Goal: Information Seeking & Learning: Learn about a topic

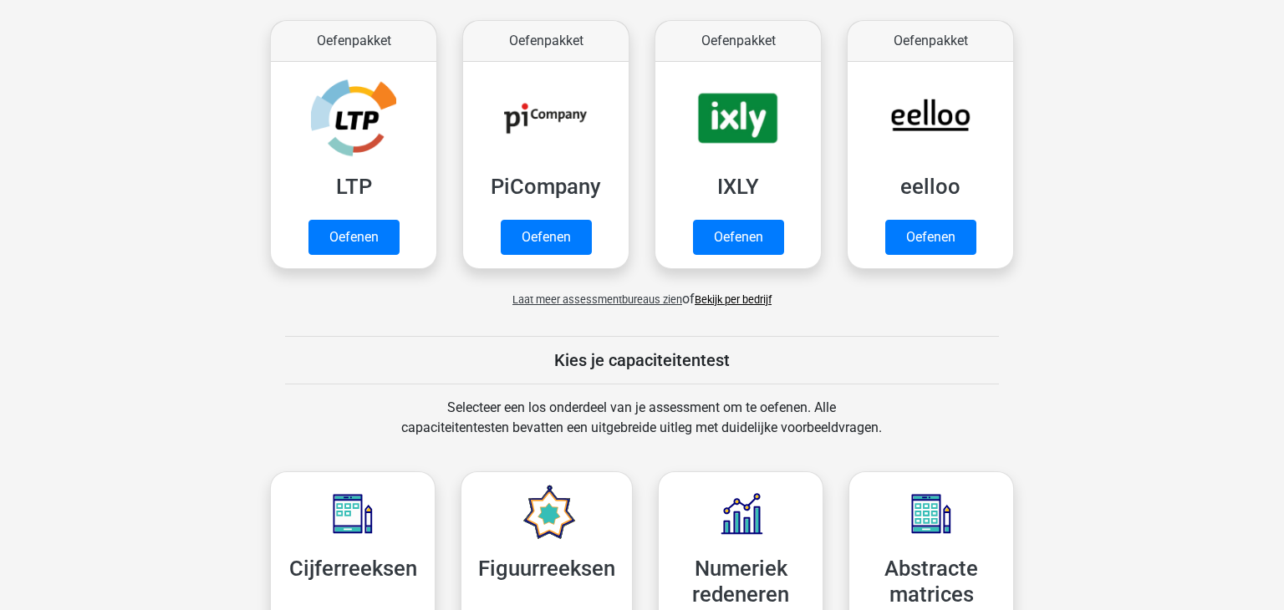
scroll to position [575, 0]
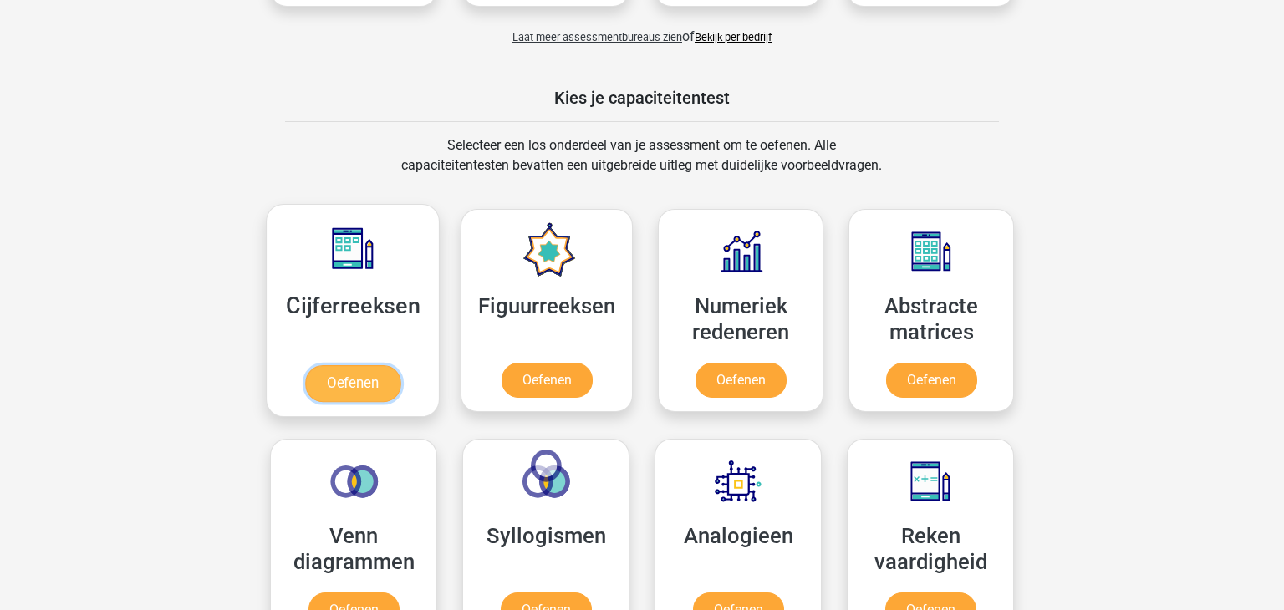
click at [338, 382] on link "Oefenen" at bounding box center [352, 383] width 95 height 37
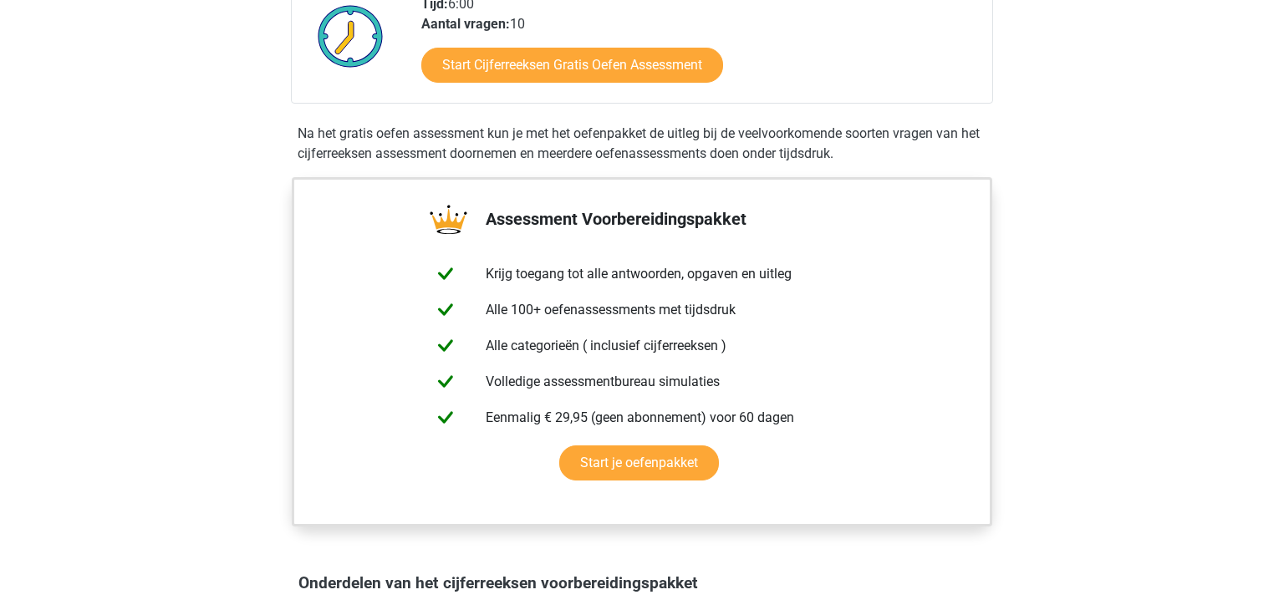
scroll to position [89, 0]
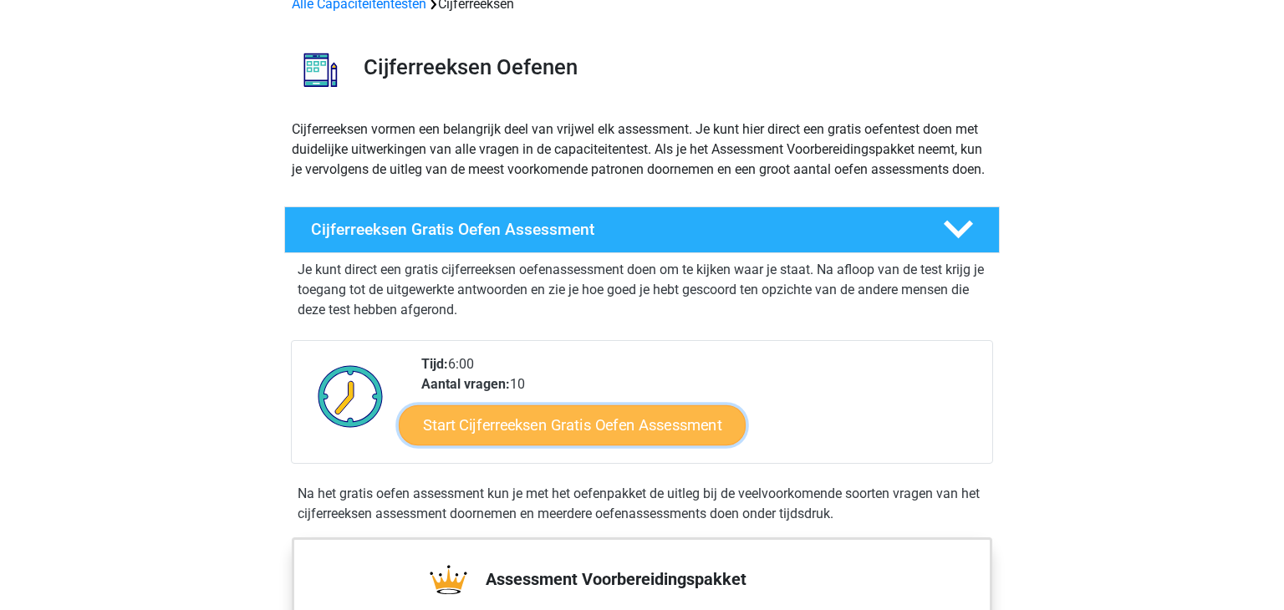
click at [548, 445] on link "Start Cijferreeksen Gratis Oefen Assessment" at bounding box center [572, 425] width 347 height 40
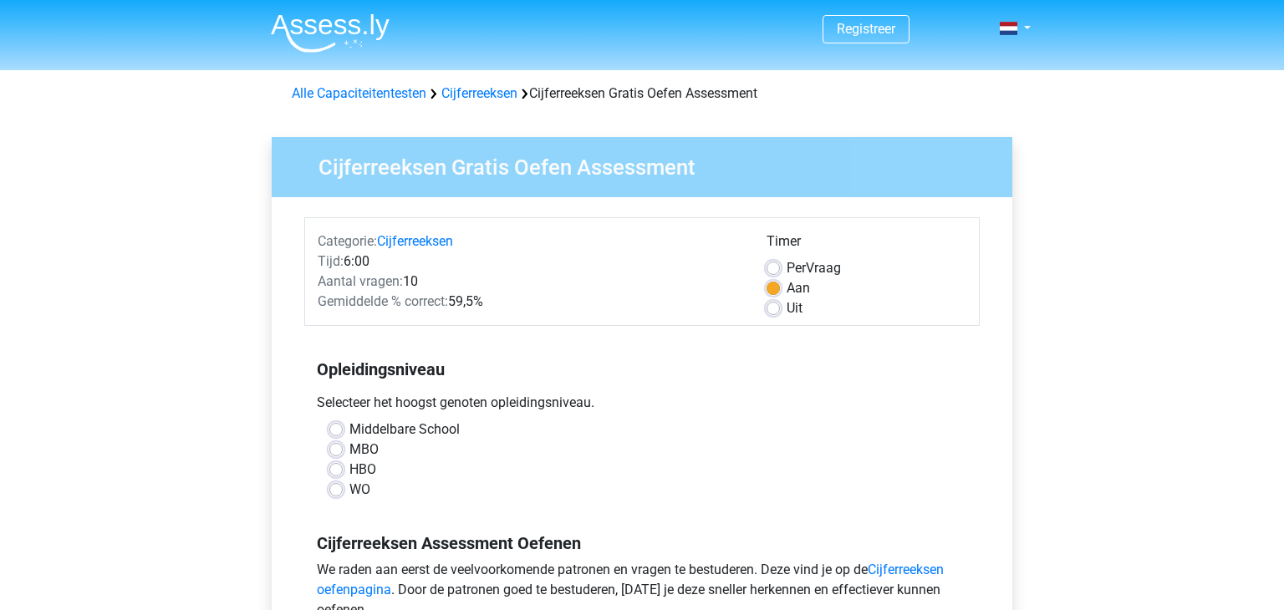
click at [349, 432] on label "Middelbare School" at bounding box center [404, 430] width 110 height 20
click at [338, 432] on input "Middelbare School" at bounding box center [335, 428] width 13 height 17
radio input "true"
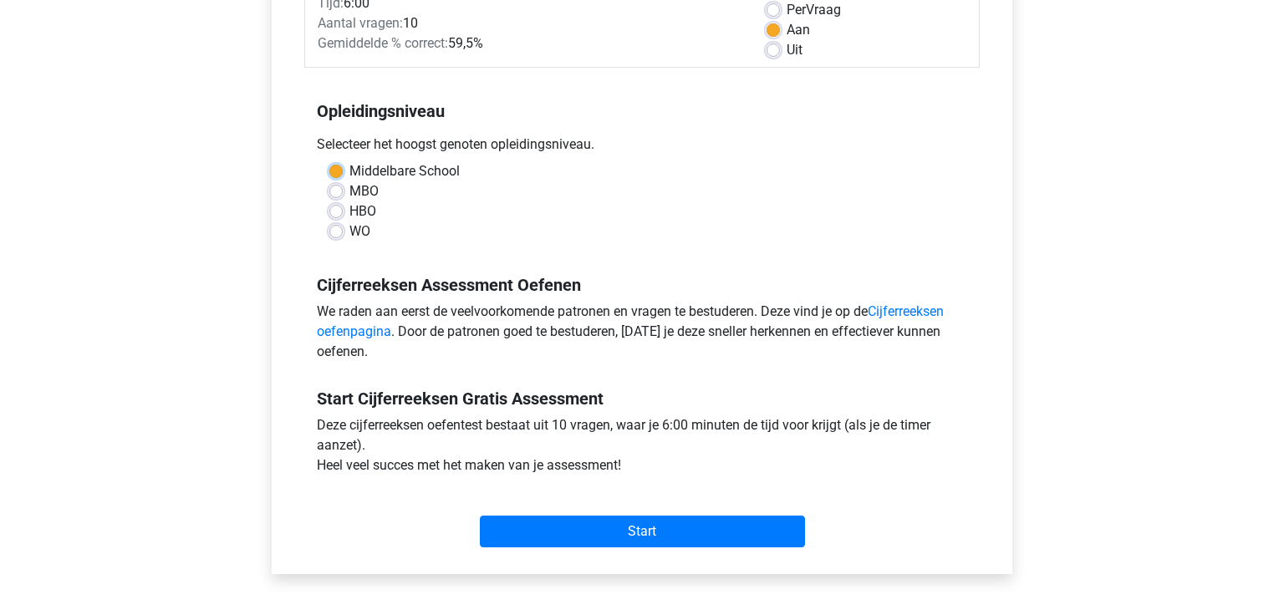
scroll to position [426, 0]
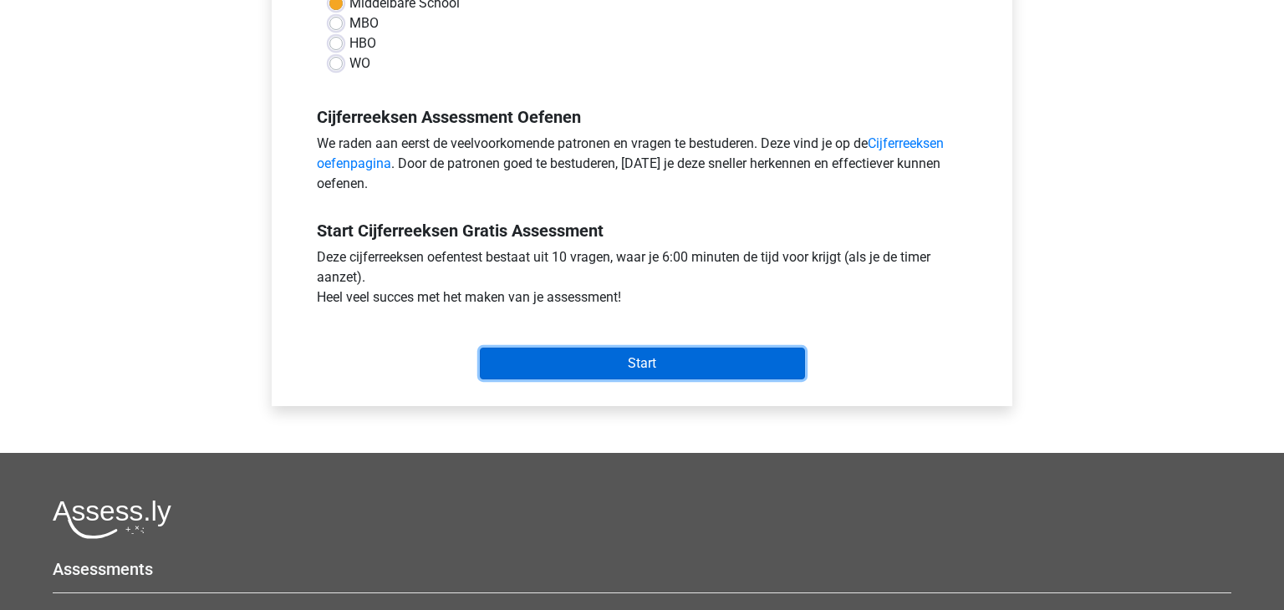
click at [645, 360] on input "Start" at bounding box center [642, 364] width 325 height 32
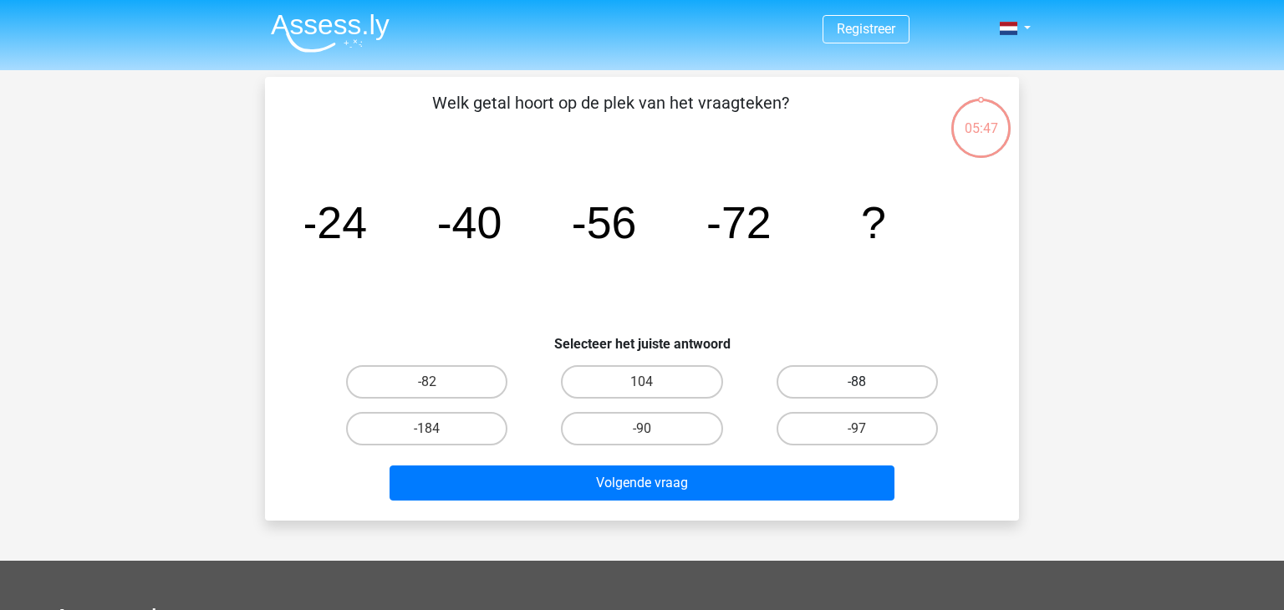
drag, startPoint x: 879, startPoint y: 379, endPoint x: 885, endPoint y: 373, distance: 8.9
click at [885, 373] on label "-88" at bounding box center [857, 381] width 161 height 33
click at [868, 382] on input "-88" at bounding box center [862, 387] width 11 height 11
radio input "true"
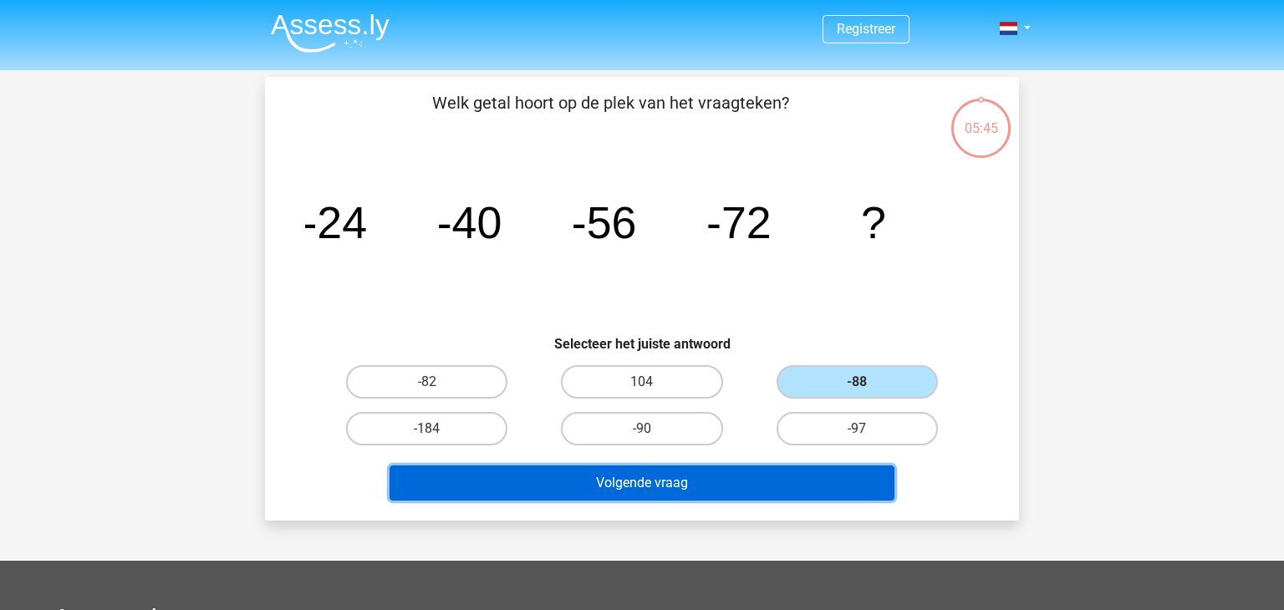
click at [674, 473] on button "Volgende vraag" at bounding box center [643, 483] width 506 height 35
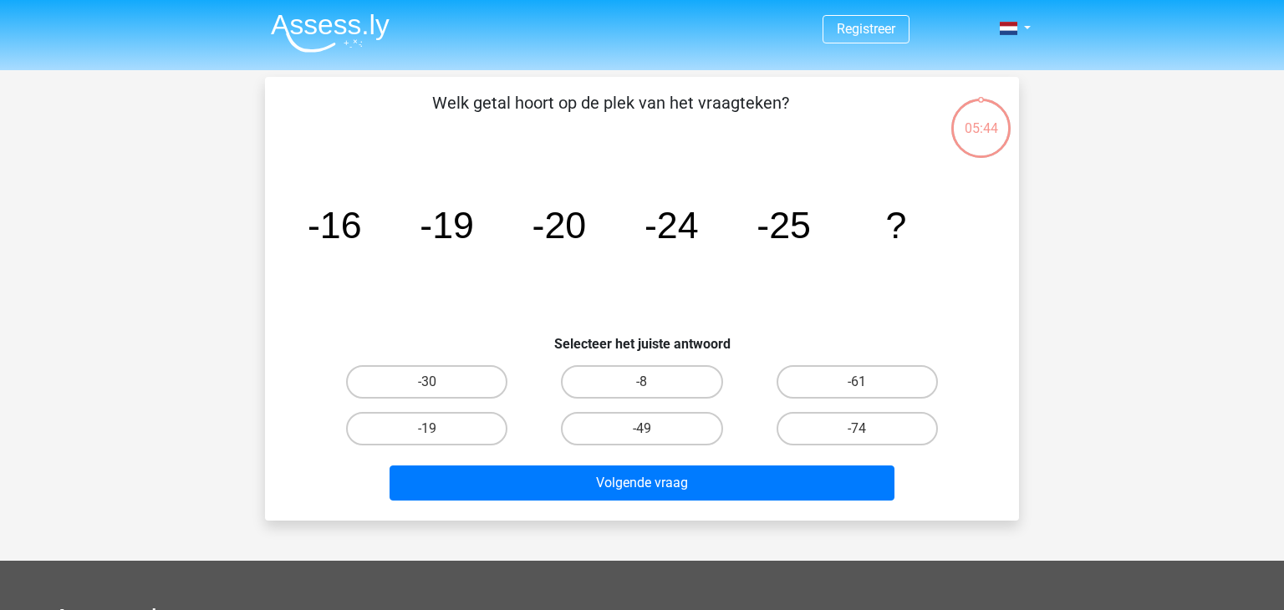
scroll to position [77, 0]
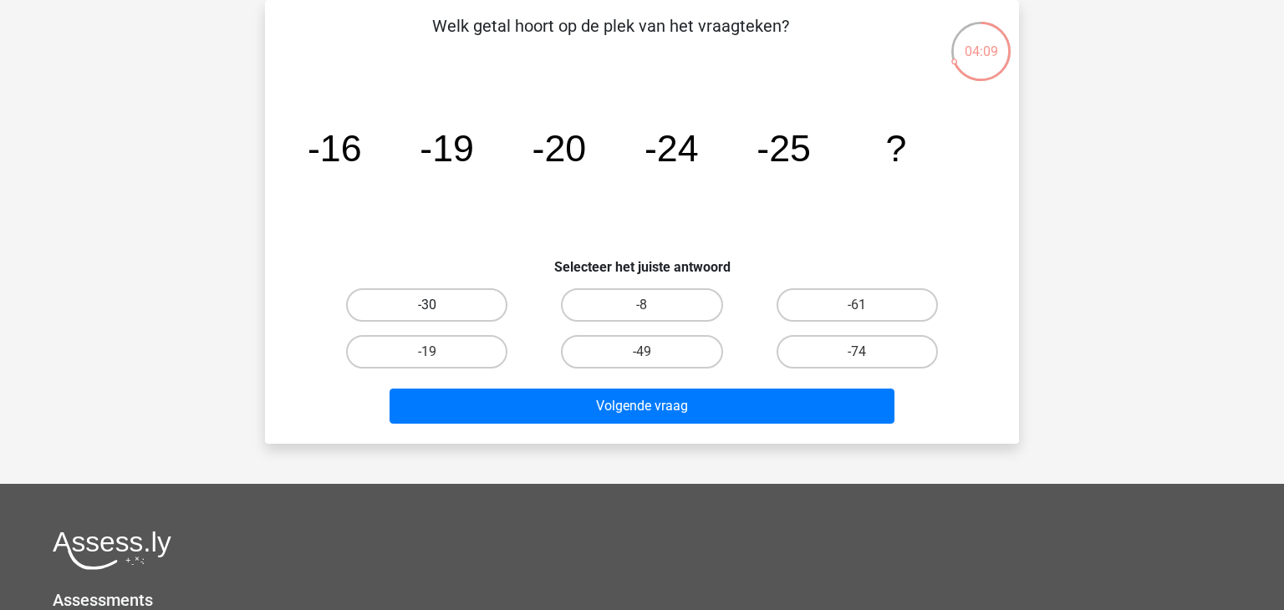
click at [468, 298] on label "-30" at bounding box center [426, 304] width 161 height 33
click at [438, 305] on input "-30" at bounding box center [432, 310] width 11 height 11
radio input "true"
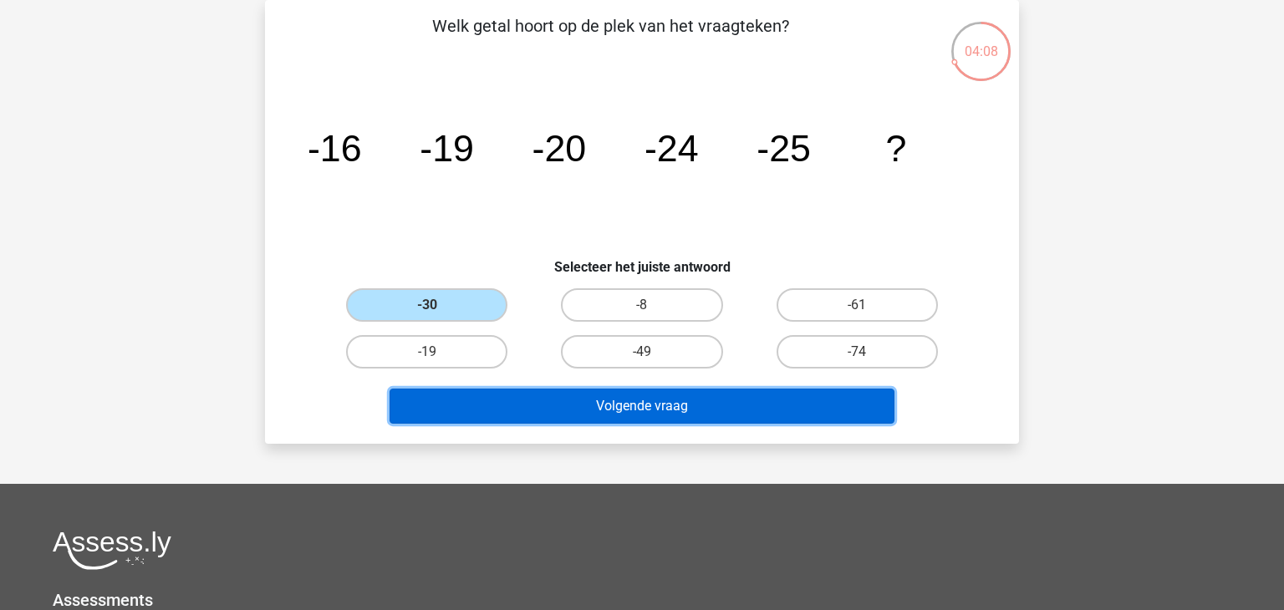
click at [704, 402] on button "Volgende vraag" at bounding box center [643, 406] width 506 height 35
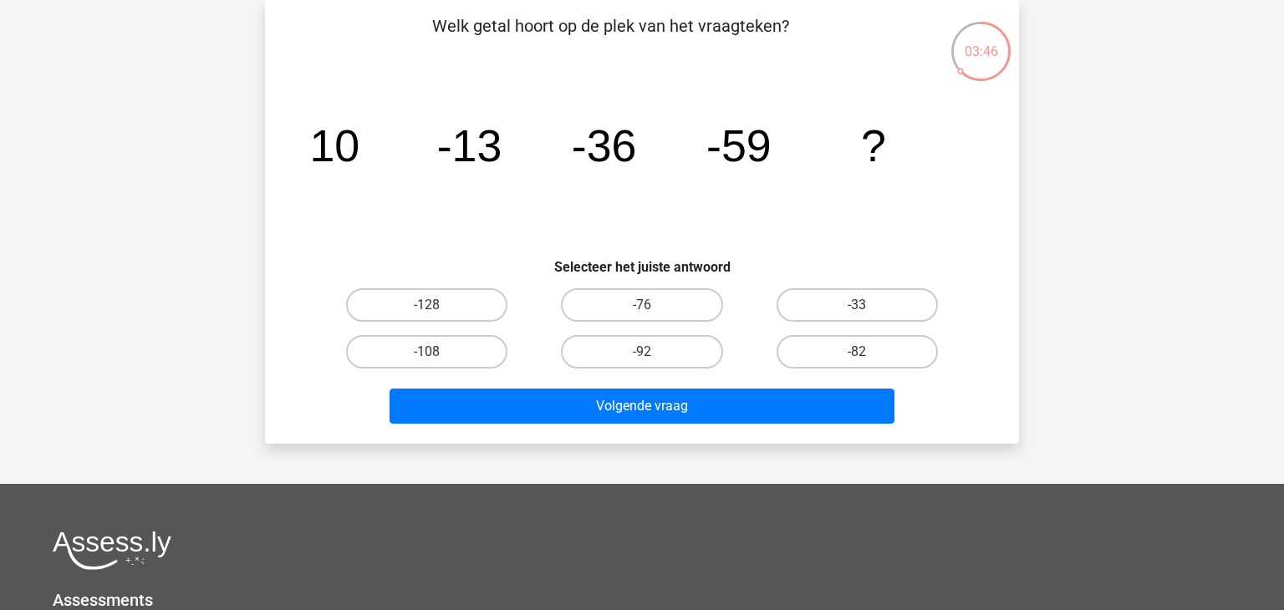
click at [867, 352] on input "-82" at bounding box center [862, 357] width 11 height 11
radio input "true"
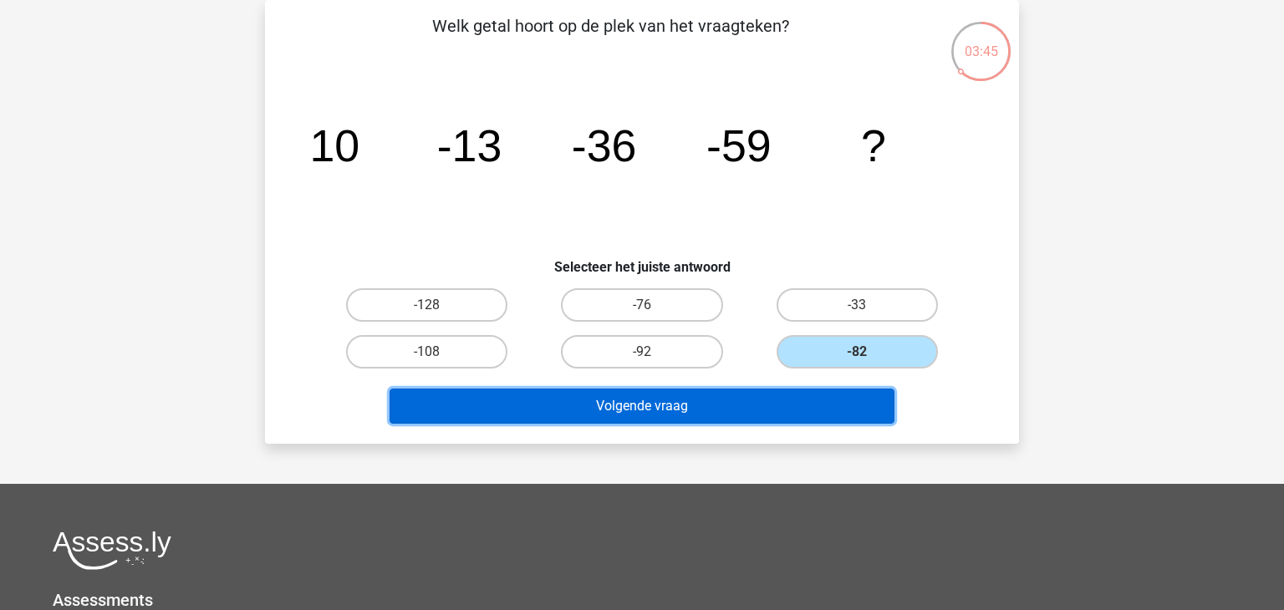
click at [823, 406] on button "Volgende vraag" at bounding box center [643, 406] width 506 height 35
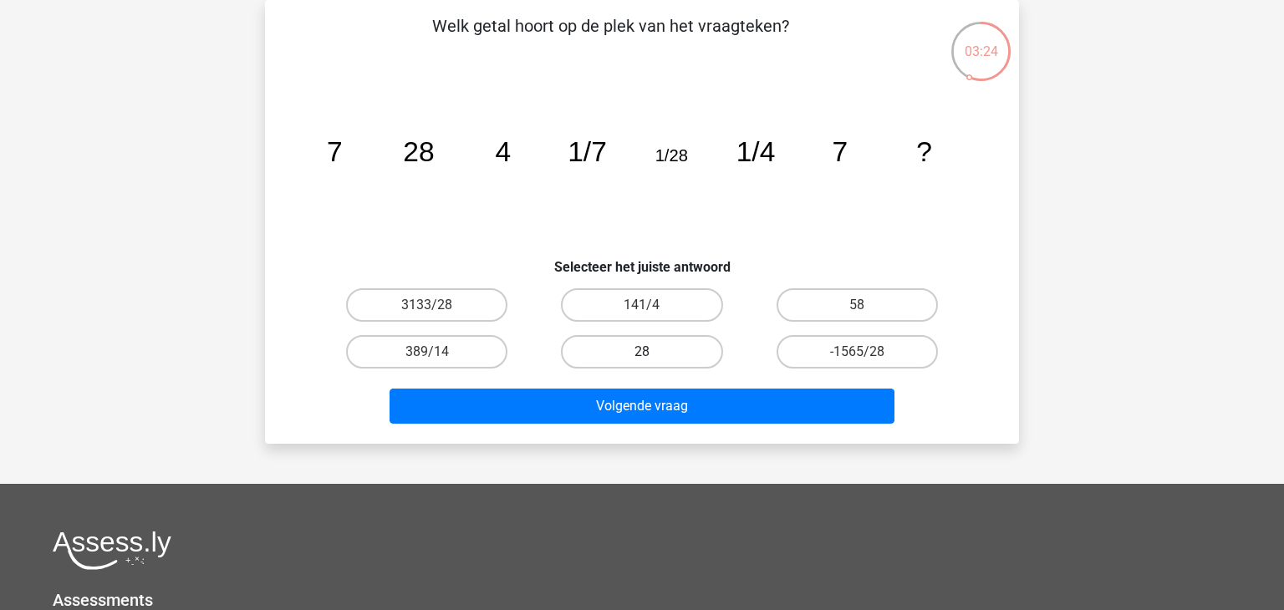
click at [670, 349] on label "28" at bounding box center [641, 351] width 161 height 33
click at [653, 352] on input "28" at bounding box center [647, 357] width 11 height 11
radio input "true"
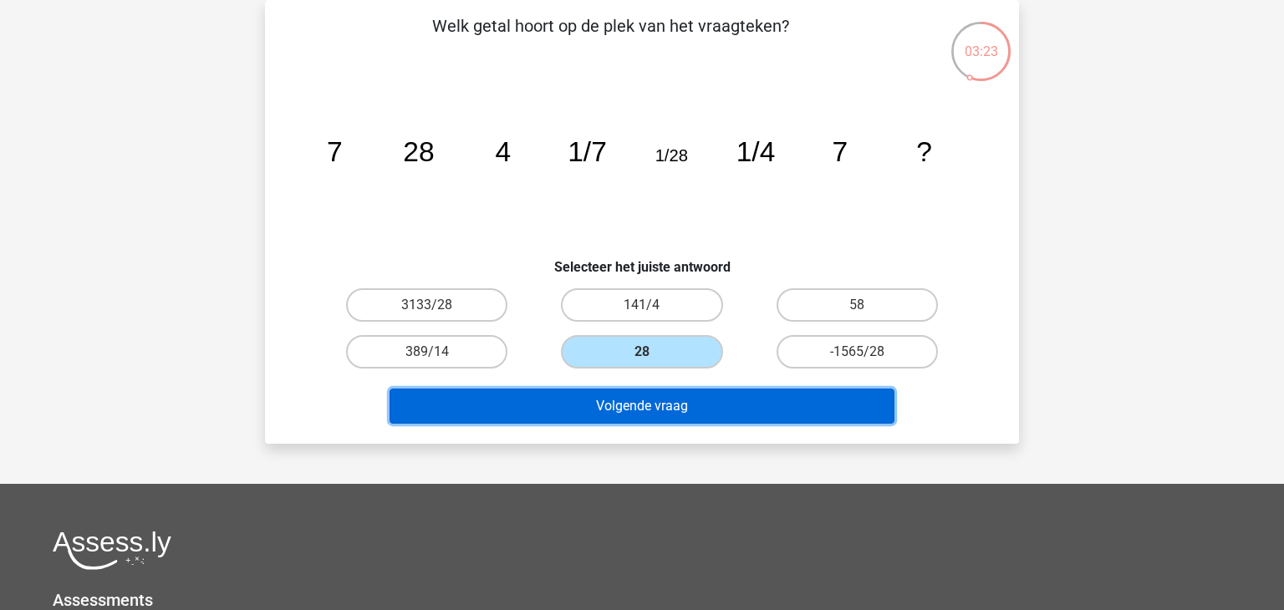
click at [660, 412] on button "Volgende vraag" at bounding box center [643, 406] width 506 height 35
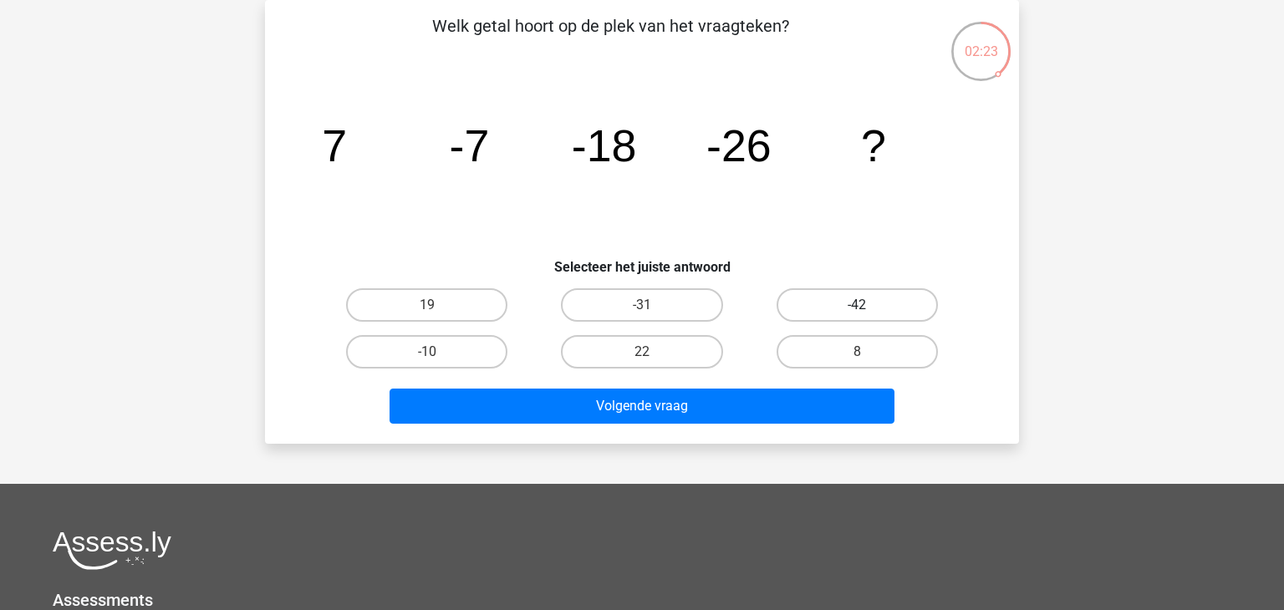
click at [884, 305] on label "-42" at bounding box center [857, 304] width 161 height 33
click at [868, 305] on input "-42" at bounding box center [862, 310] width 11 height 11
radio input "true"
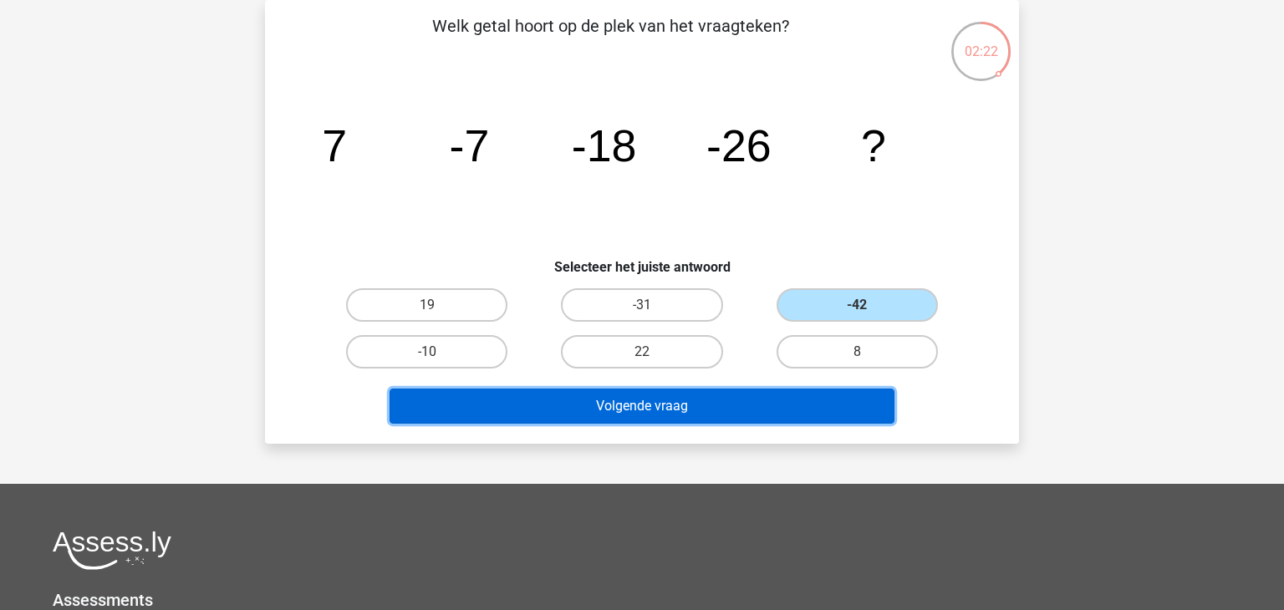
click at [683, 394] on button "Volgende vraag" at bounding box center [643, 406] width 506 height 35
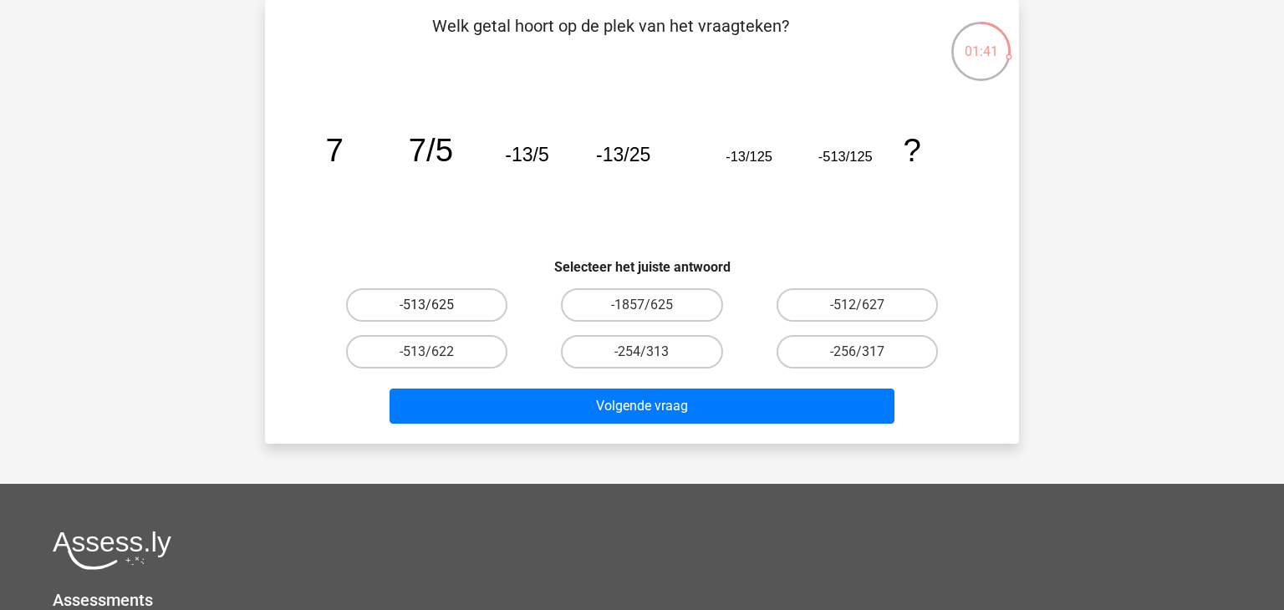
click at [431, 302] on label "-513/625" at bounding box center [426, 304] width 161 height 33
click at [431, 305] on input "-513/625" at bounding box center [432, 310] width 11 height 11
radio input "true"
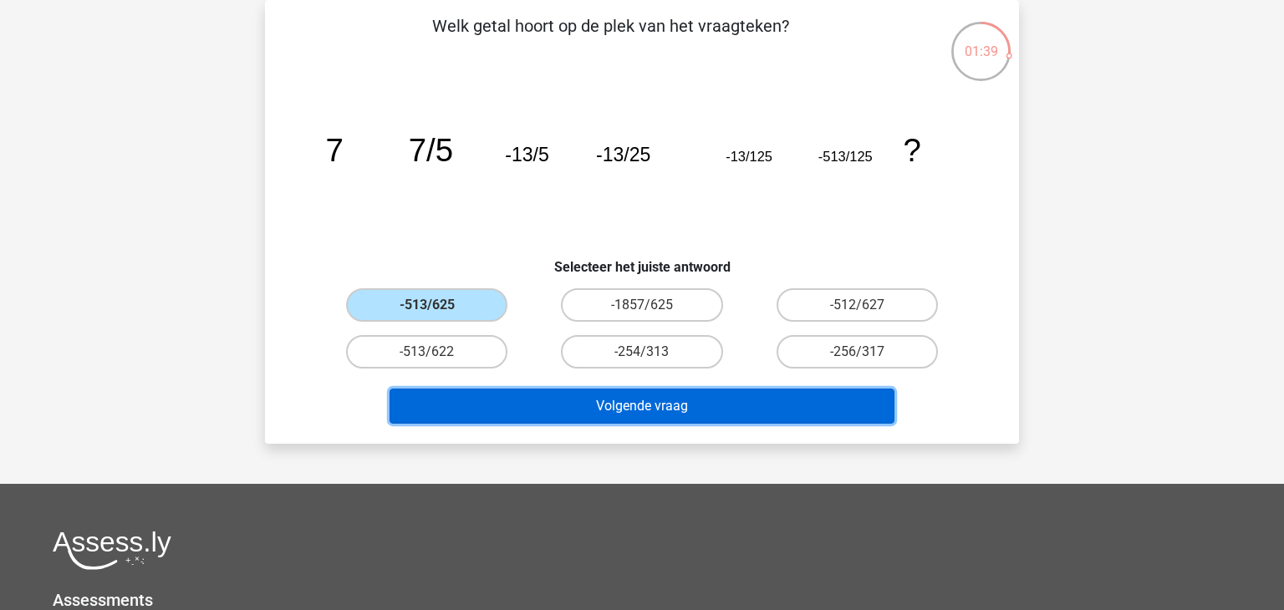
click at [654, 411] on button "Volgende vraag" at bounding box center [643, 406] width 506 height 35
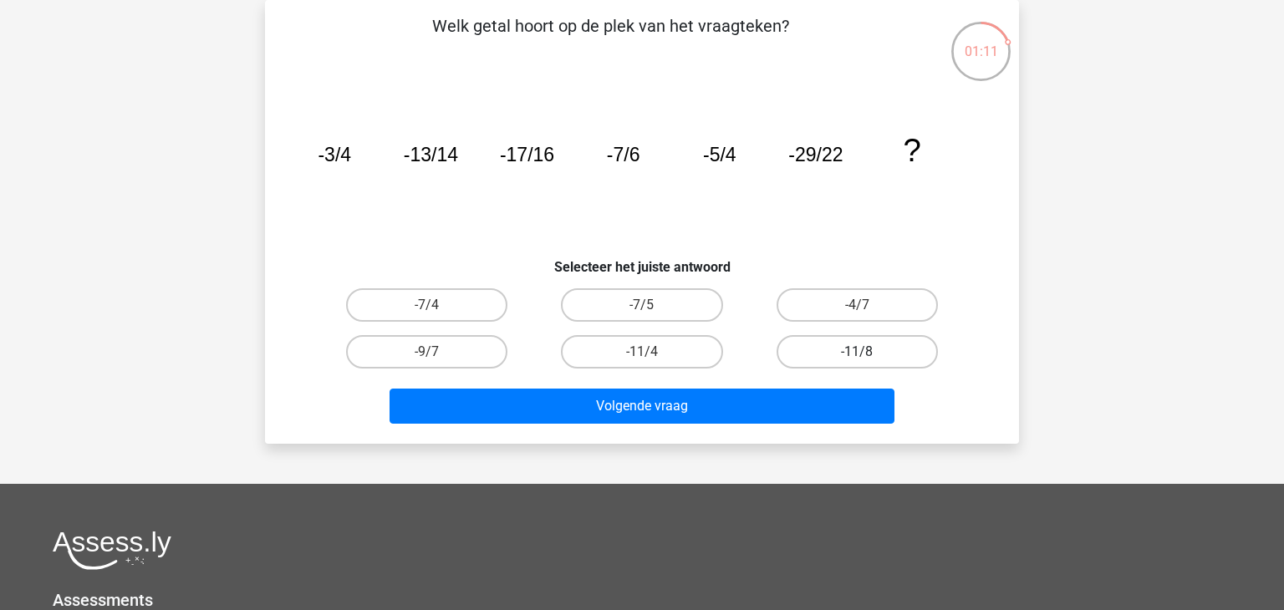
click at [881, 346] on label "-11/8" at bounding box center [857, 351] width 161 height 33
click at [868, 352] on input "-11/8" at bounding box center [862, 357] width 11 height 11
radio input "true"
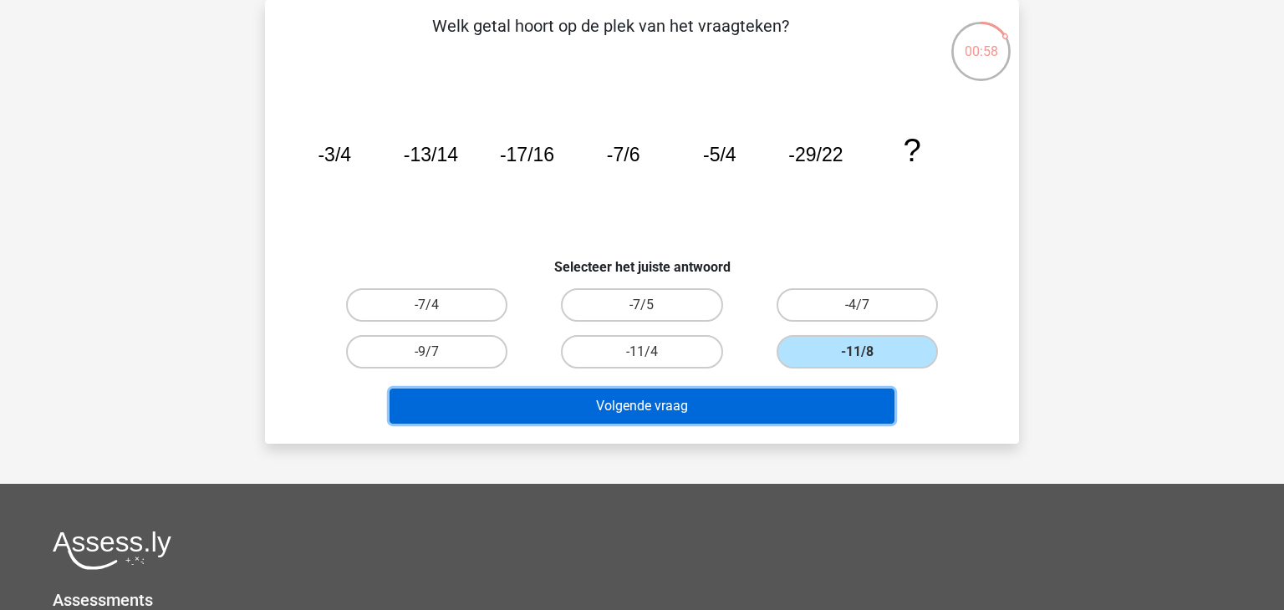
click at [734, 410] on button "Volgende vraag" at bounding box center [643, 406] width 506 height 35
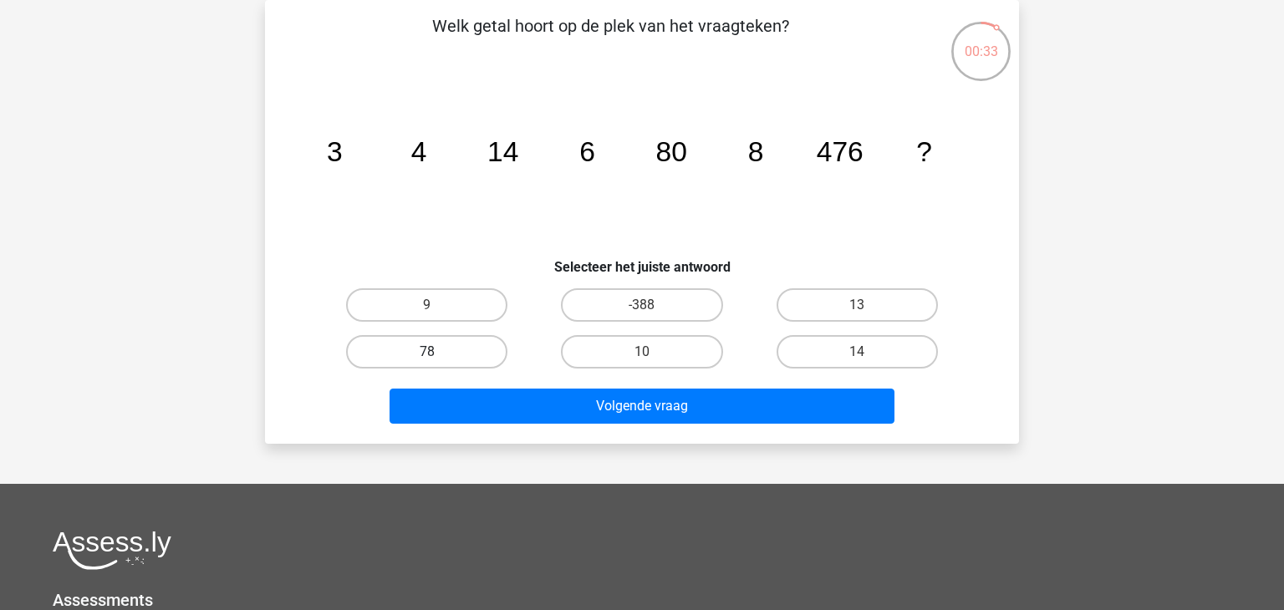
click at [451, 347] on label "78" at bounding box center [426, 351] width 161 height 33
click at [438, 352] on input "78" at bounding box center [432, 357] width 11 height 11
radio input "true"
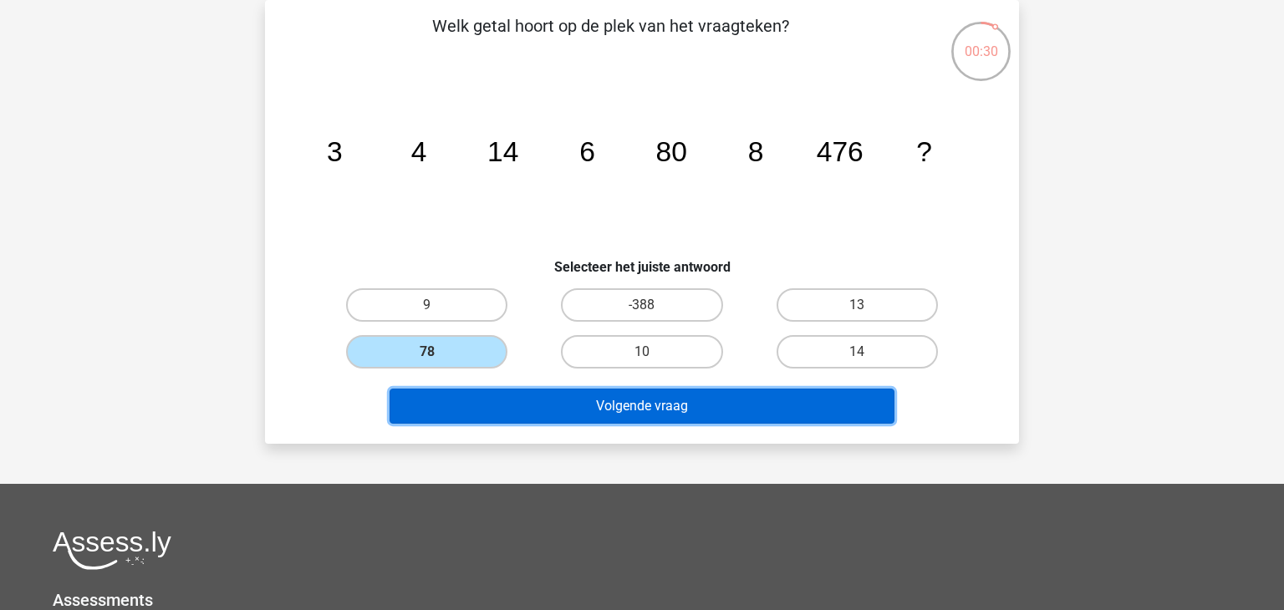
click at [676, 402] on button "Volgende vraag" at bounding box center [643, 406] width 506 height 35
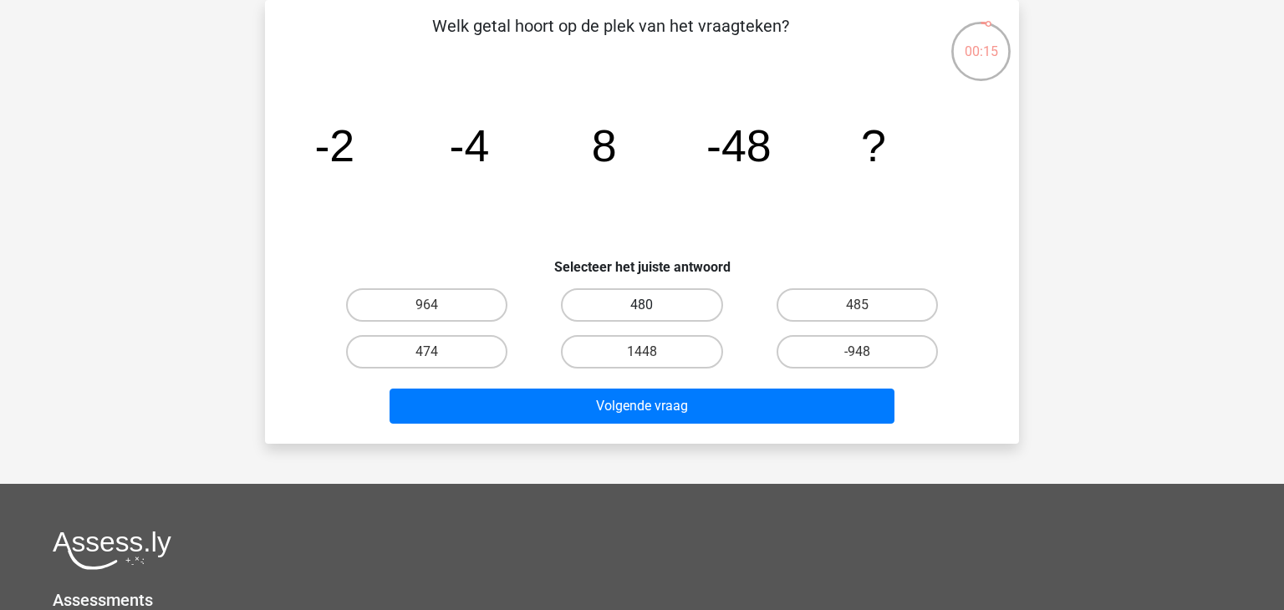
click at [667, 301] on label "480" at bounding box center [641, 304] width 161 height 33
click at [653, 305] on input "480" at bounding box center [647, 310] width 11 height 11
radio input "true"
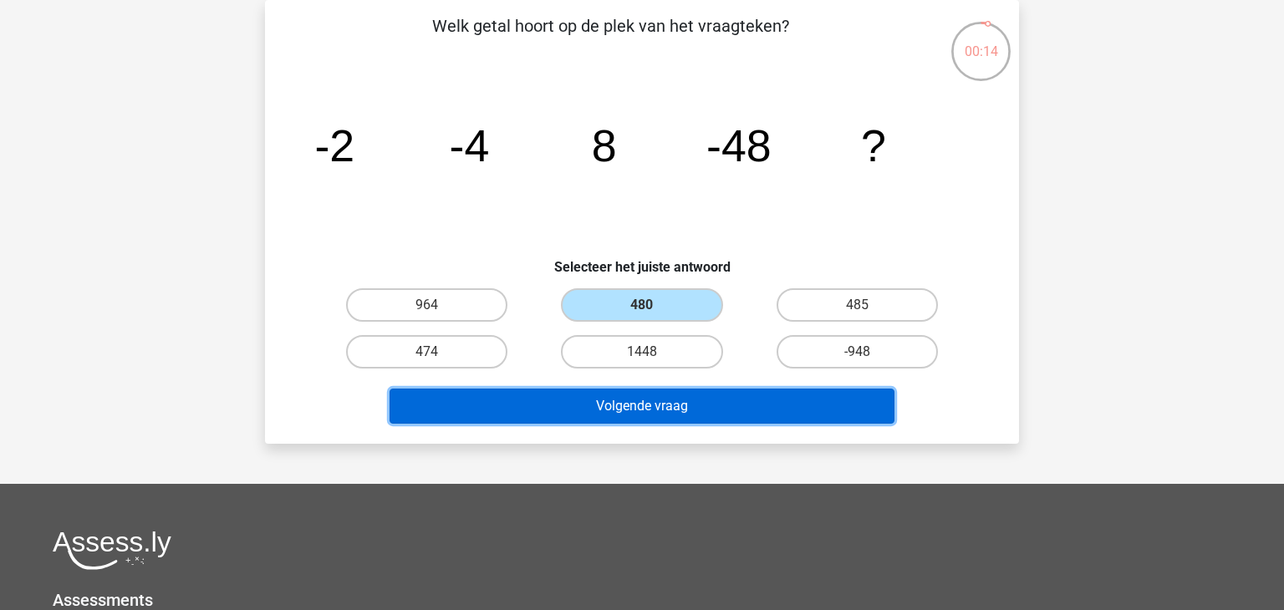
click at [650, 403] on button "Volgende vraag" at bounding box center [643, 406] width 506 height 35
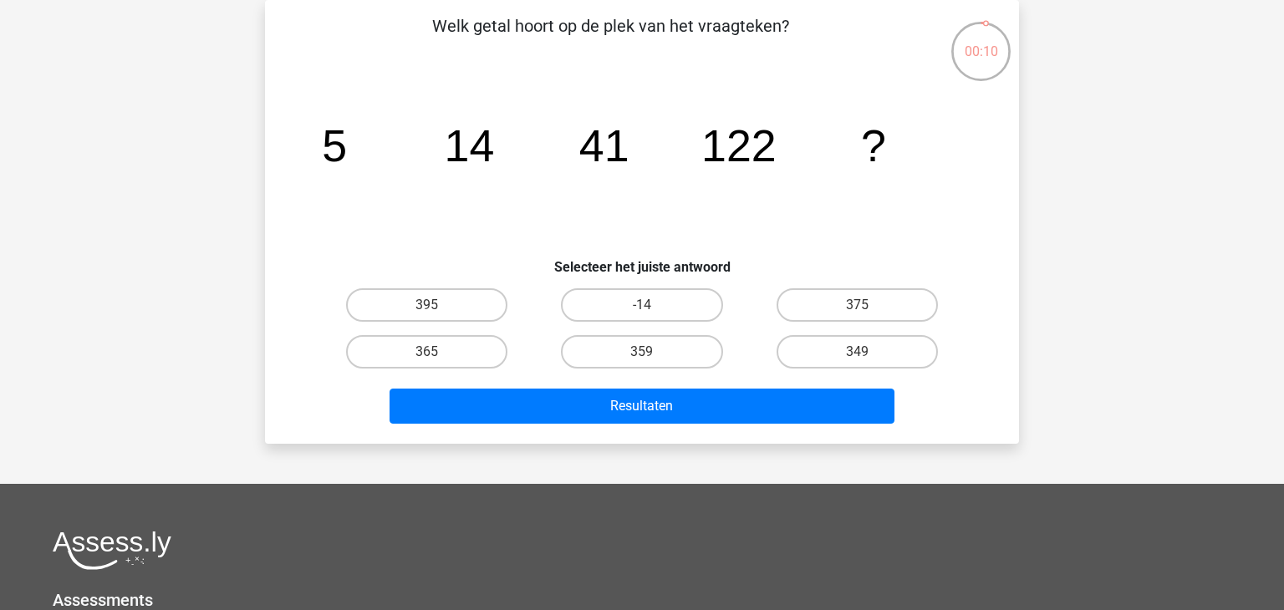
click at [860, 354] on input "349" at bounding box center [862, 357] width 11 height 11
radio input "true"
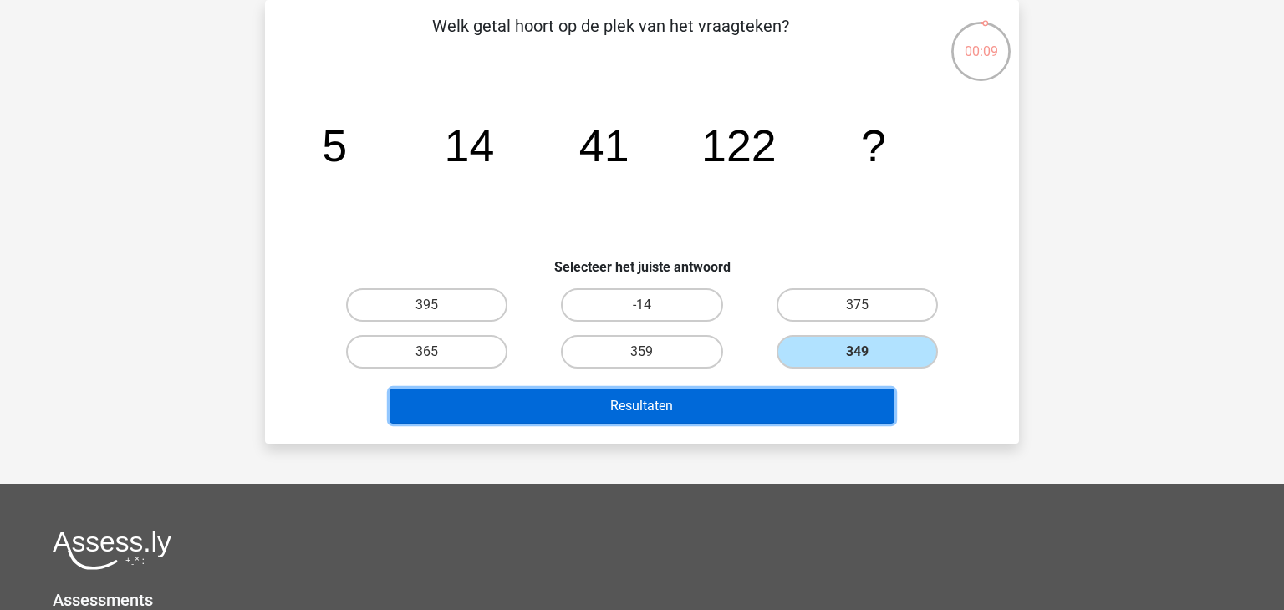
click at [822, 406] on button "Resultaten" at bounding box center [643, 406] width 506 height 35
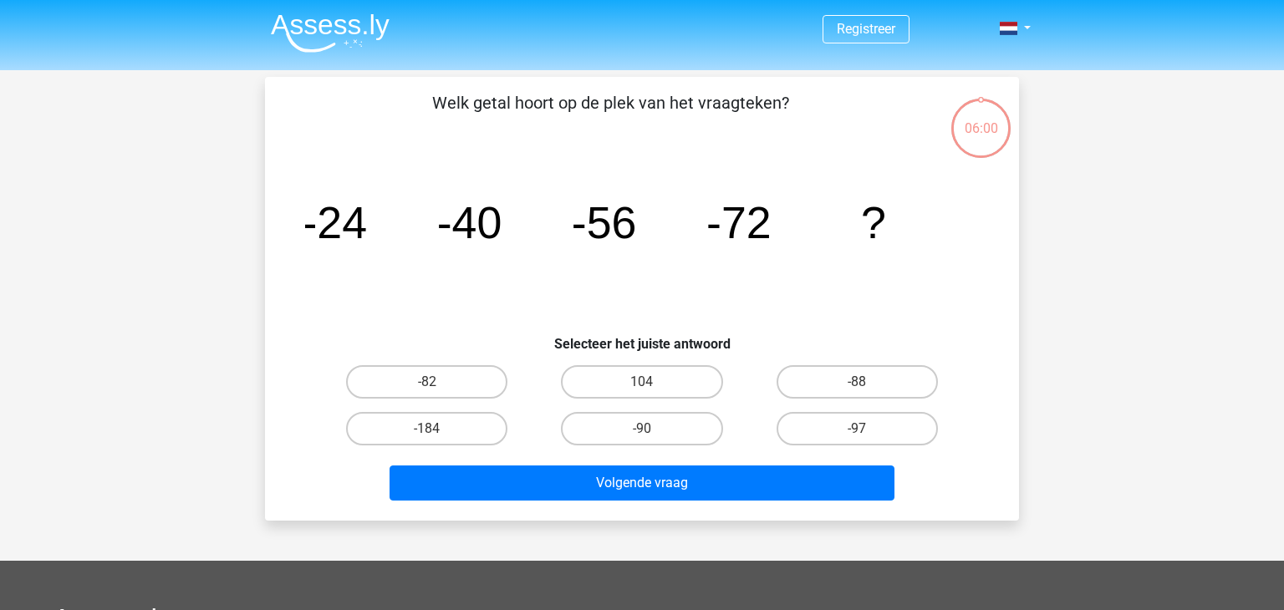
scroll to position [77, 0]
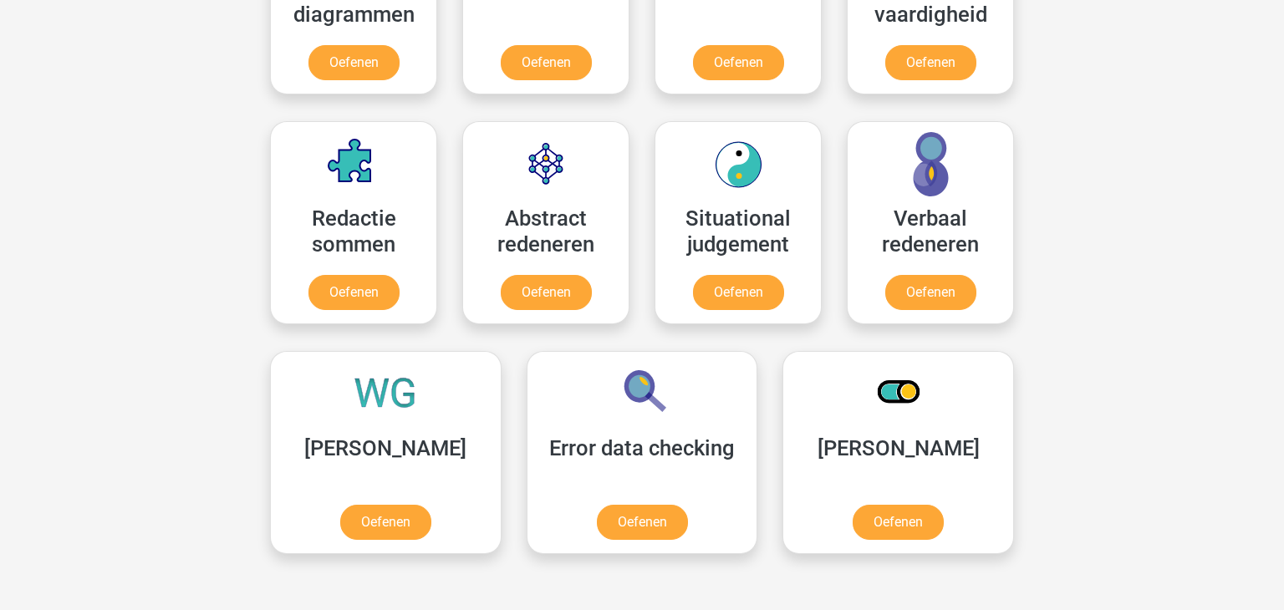
scroll to position [882, 0]
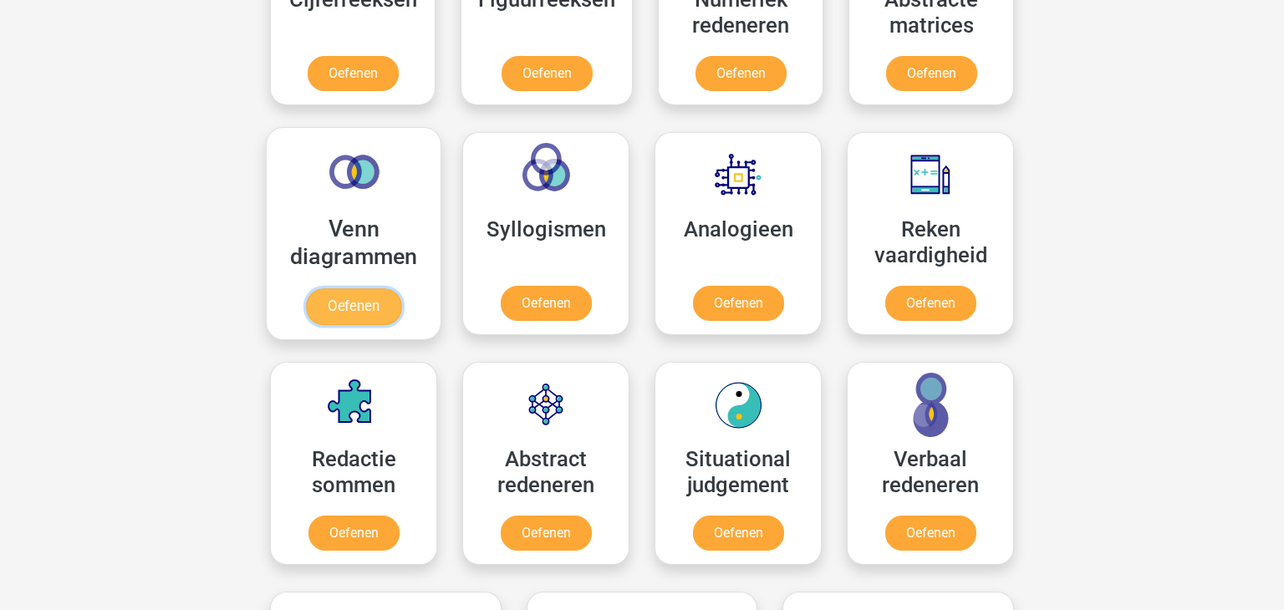
click at [360, 294] on link "Oefenen" at bounding box center [353, 306] width 95 height 37
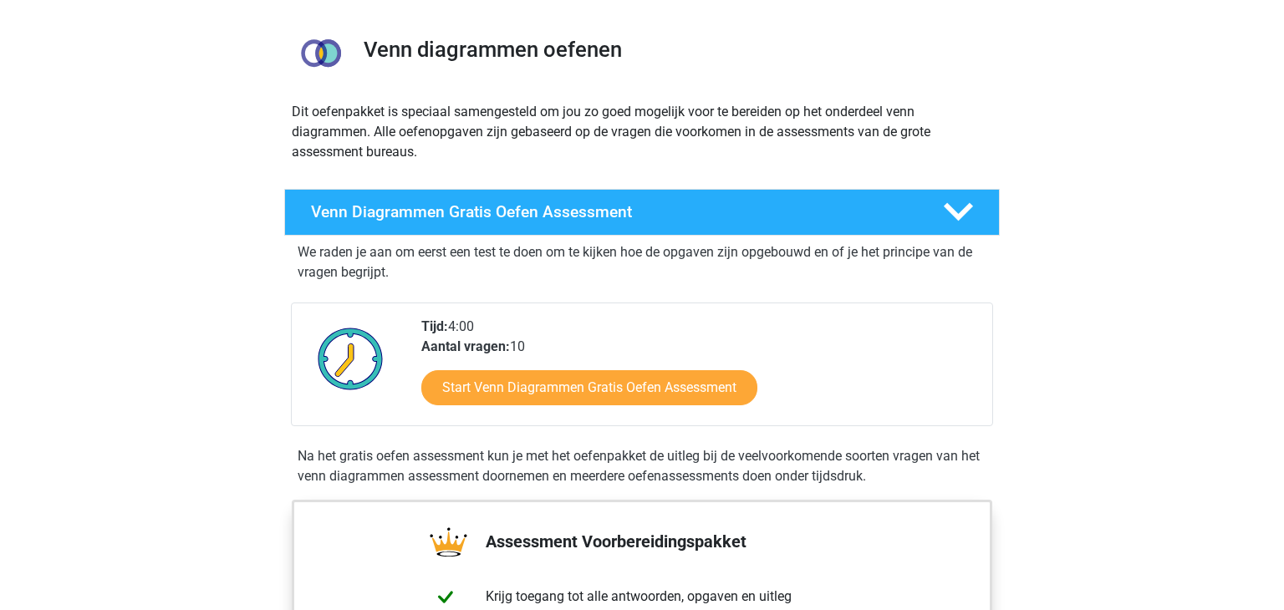
scroll to position [54, 0]
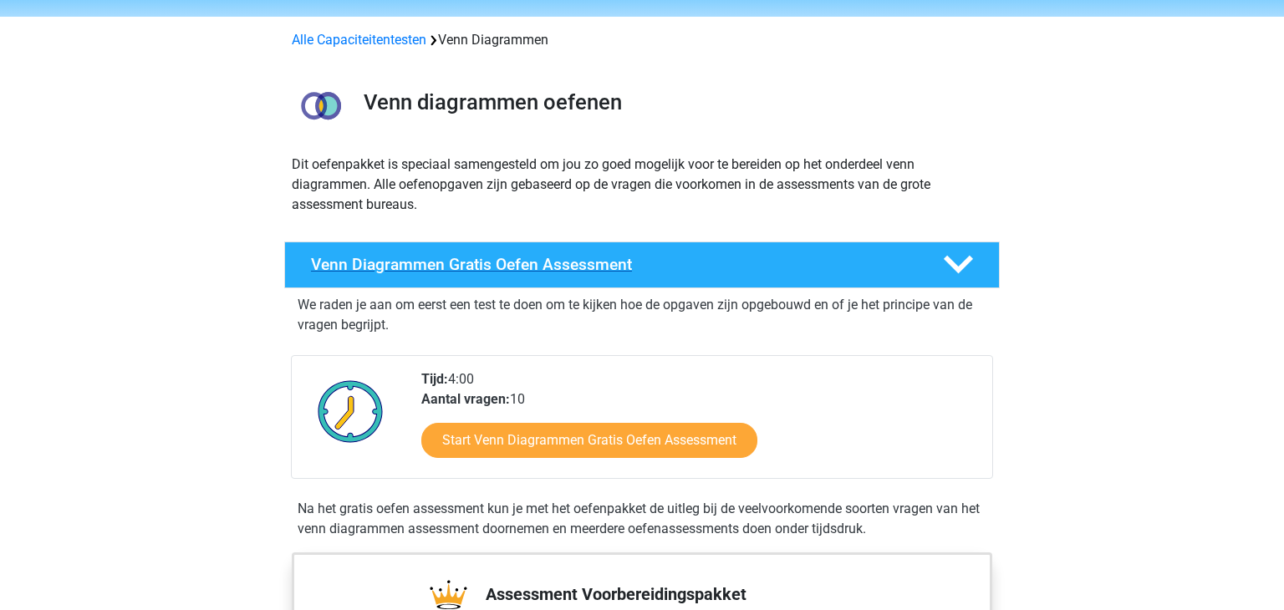
click at [962, 268] on polygon at bounding box center [958, 265] width 29 height 18
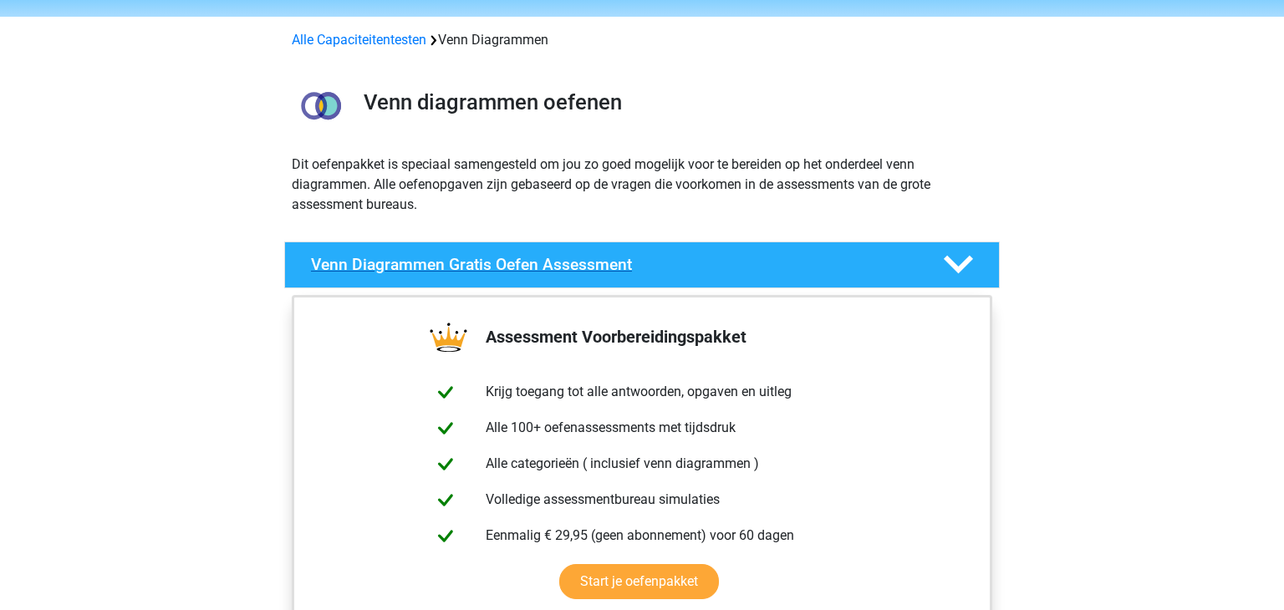
click at [969, 268] on icon at bounding box center [958, 264] width 29 height 29
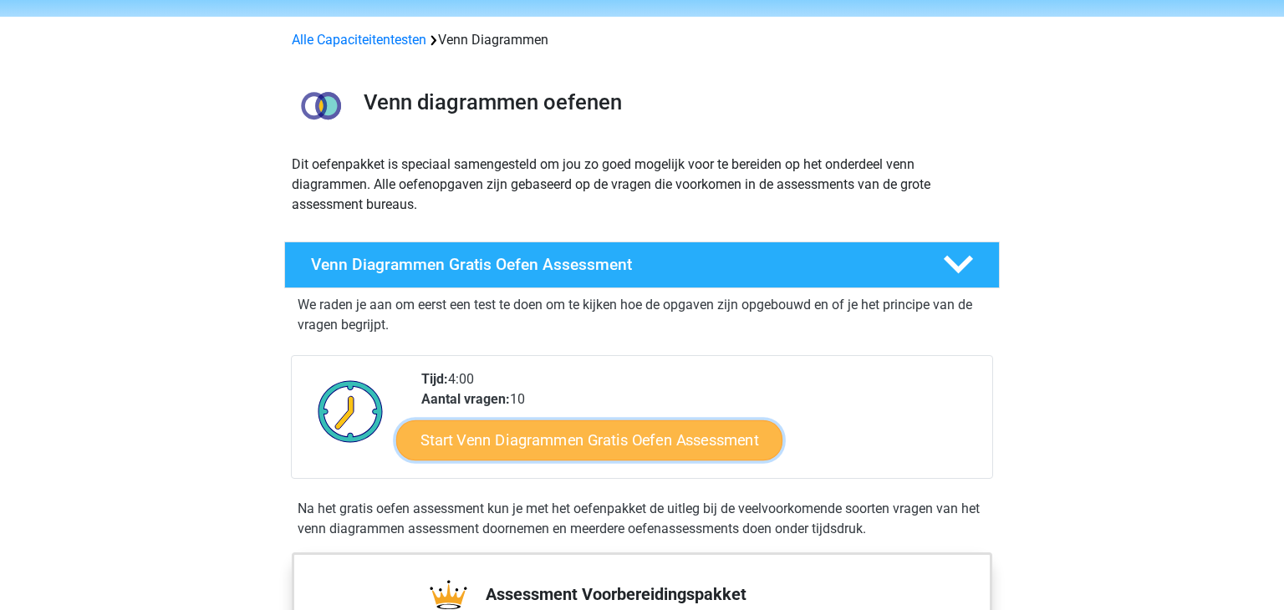
click at [611, 445] on link "Start Venn Diagrammen Gratis Oefen Assessment" at bounding box center [589, 441] width 386 height 40
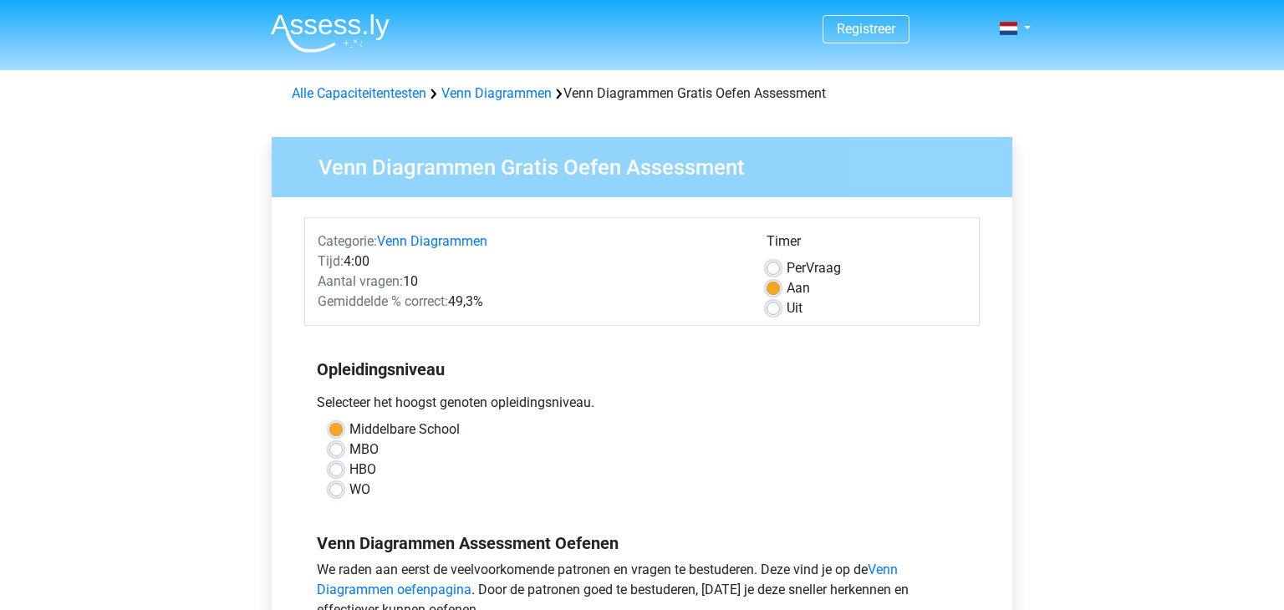
click at [349, 454] on label "MBO" at bounding box center [363, 450] width 29 height 20
click at [340, 454] on input "MBO" at bounding box center [335, 448] width 13 height 17
radio input "true"
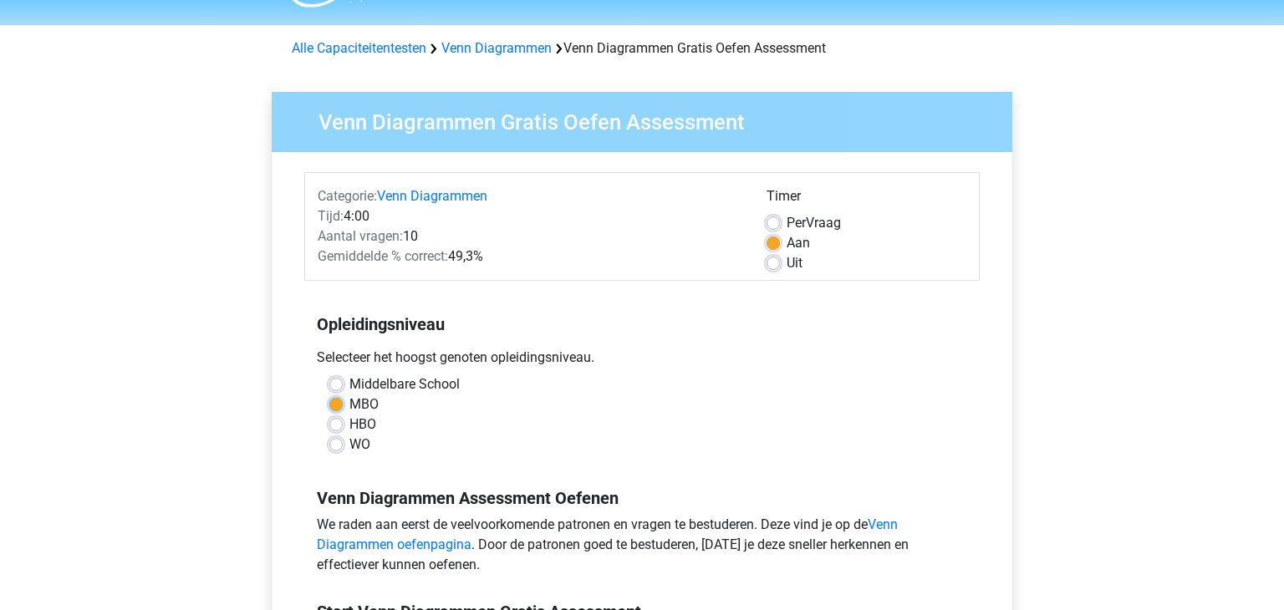
scroll to position [360, 0]
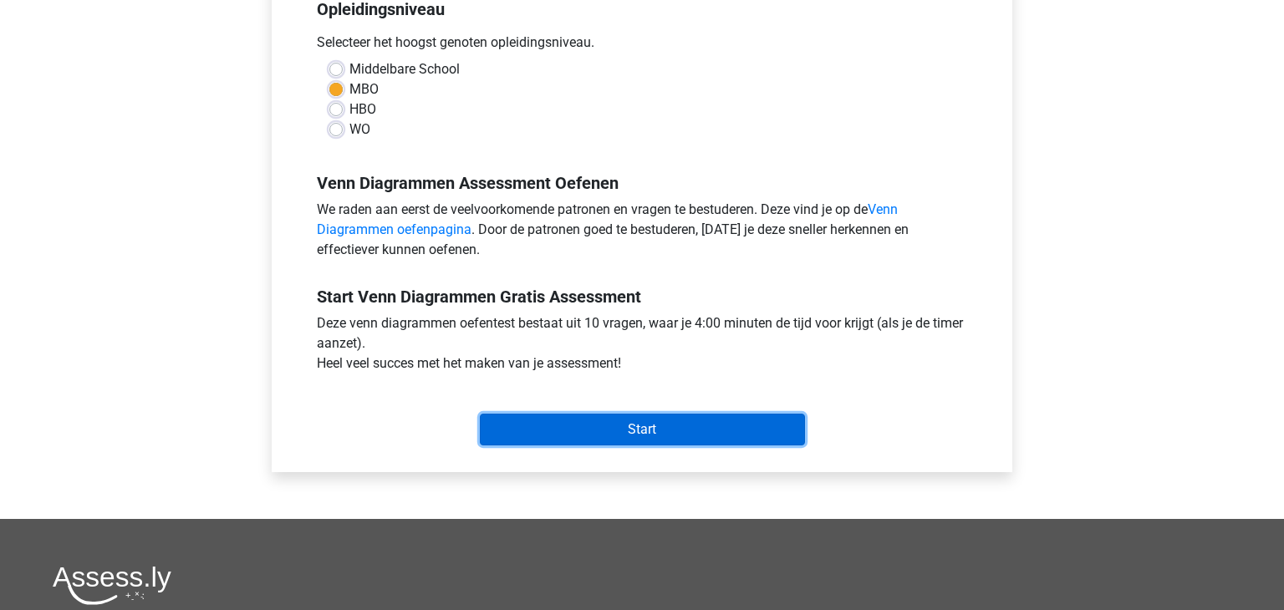
click at [656, 433] on input "Start" at bounding box center [642, 430] width 325 height 32
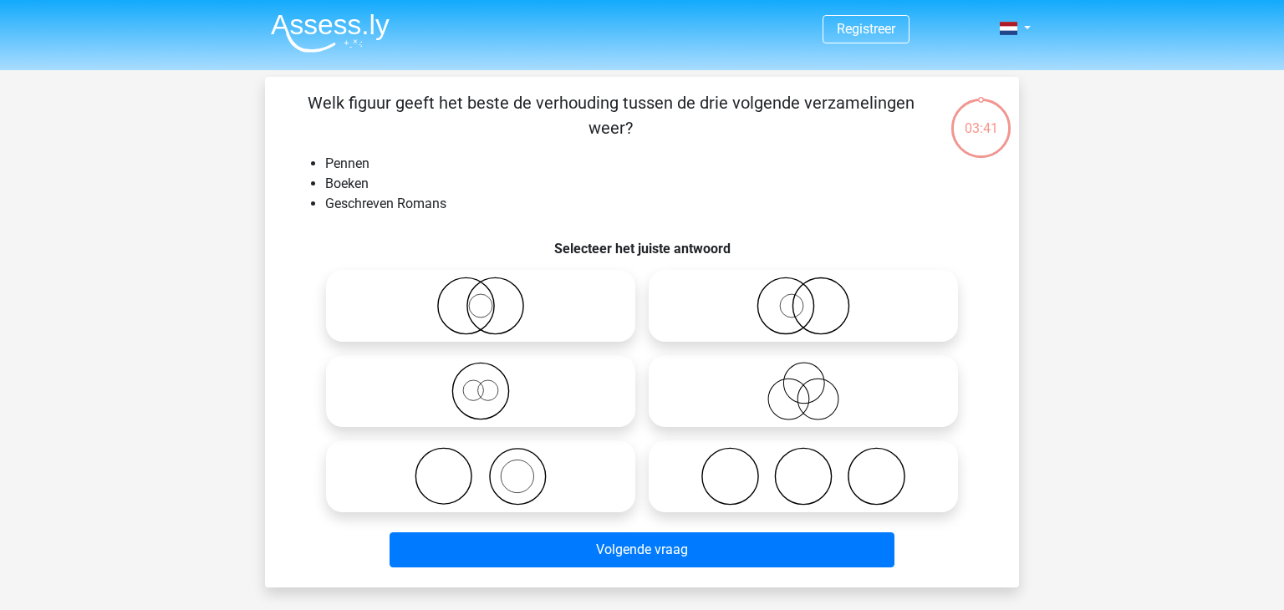
click at [787, 309] on icon at bounding box center [804, 306] width 296 height 59
click at [803, 298] on input "radio" at bounding box center [808, 292] width 11 height 11
radio input "true"
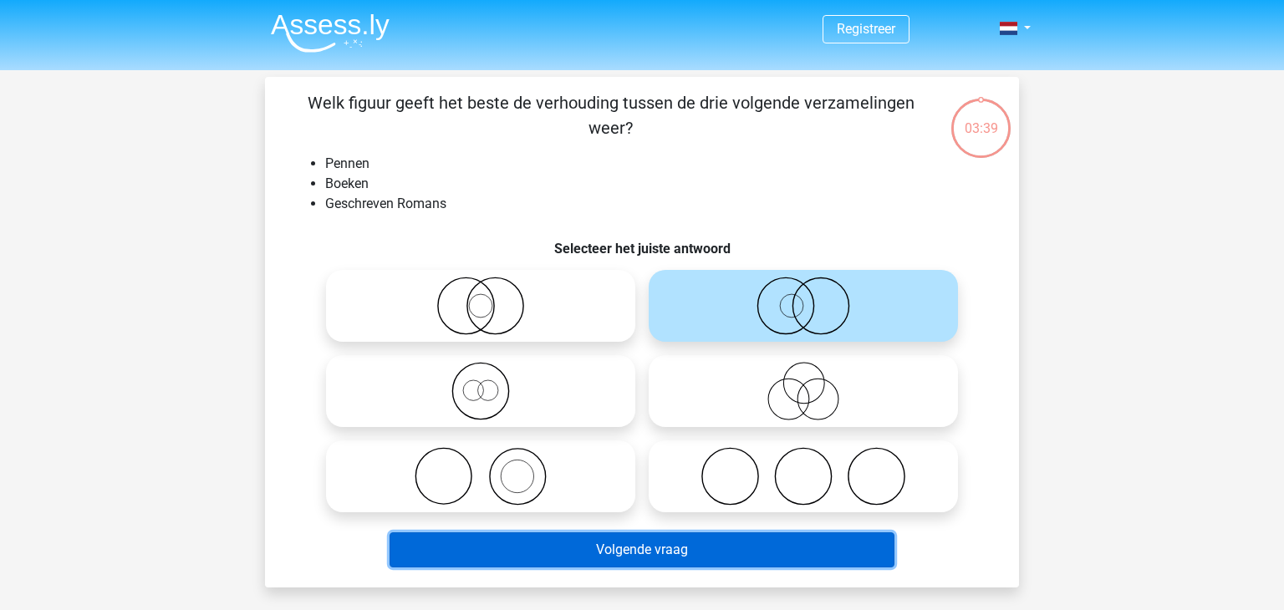
click at [697, 551] on button "Volgende vraag" at bounding box center [643, 550] width 506 height 35
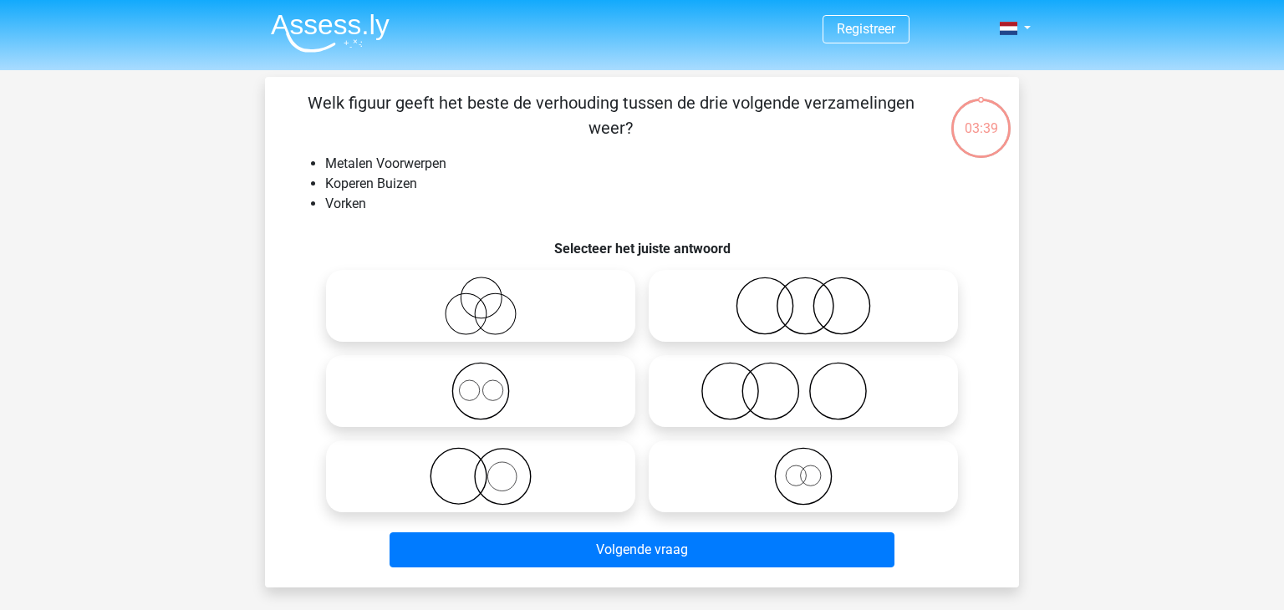
scroll to position [77, 0]
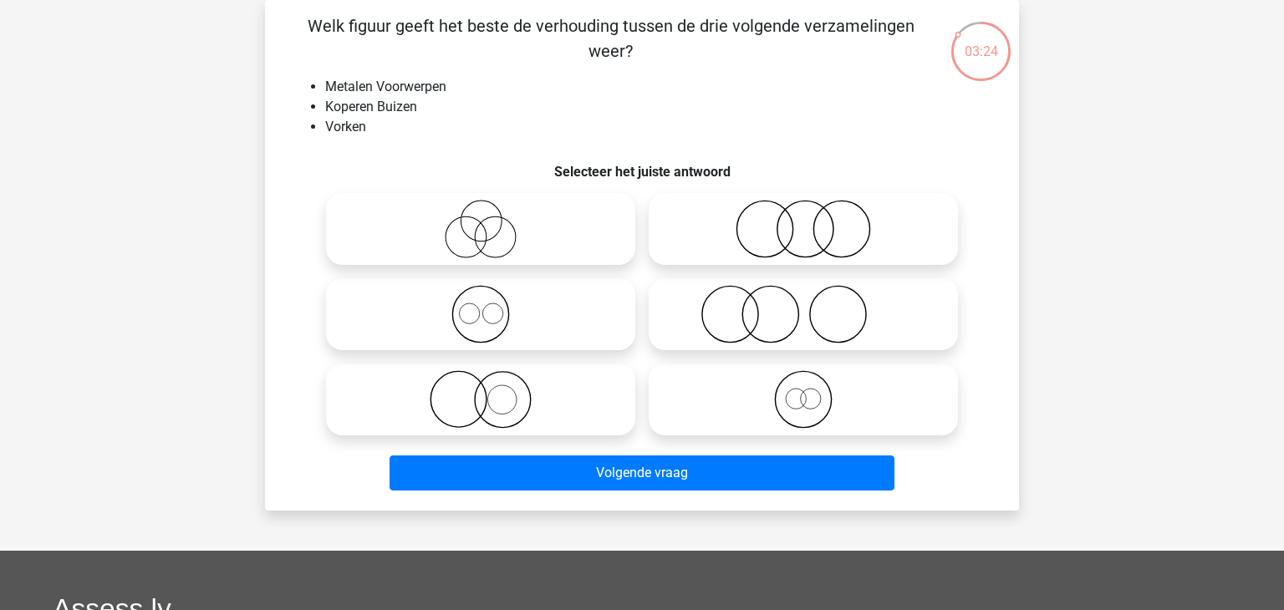
drag, startPoint x: 764, startPoint y: 303, endPoint x: 755, endPoint y: 299, distance: 9.8
click at [758, 300] on icon at bounding box center [804, 314] width 296 height 59
click at [803, 300] on input "radio" at bounding box center [808, 300] width 11 height 11
radio input "true"
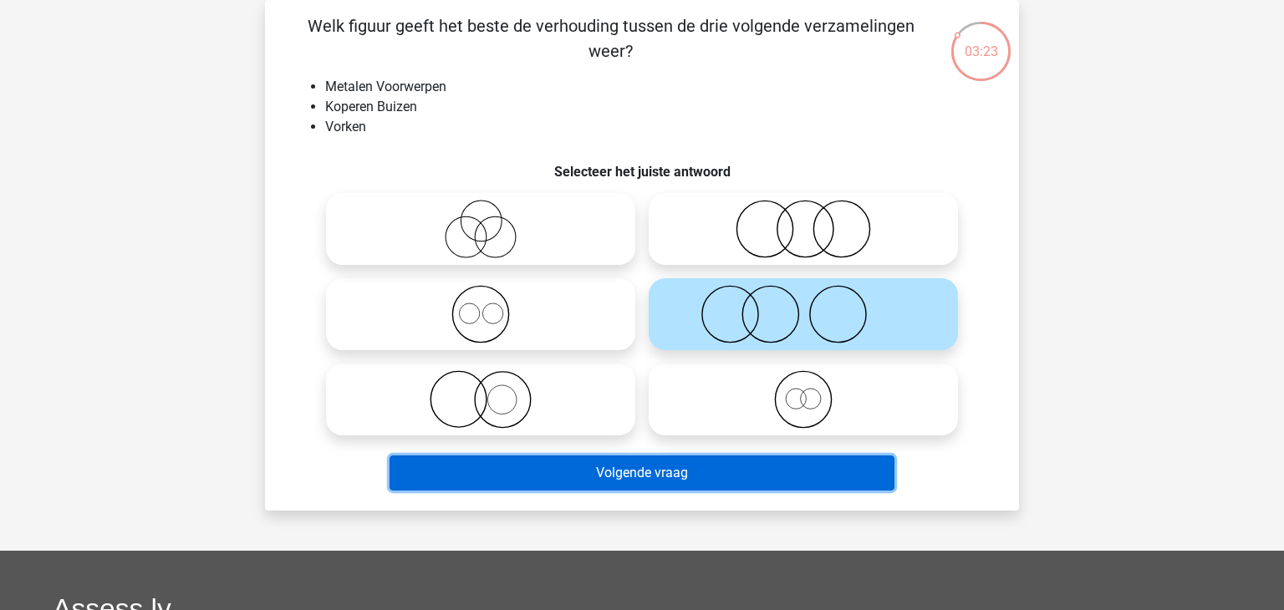
click at [705, 476] on button "Volgende vraag" at bounding box center [643, 473] width 506 height 35
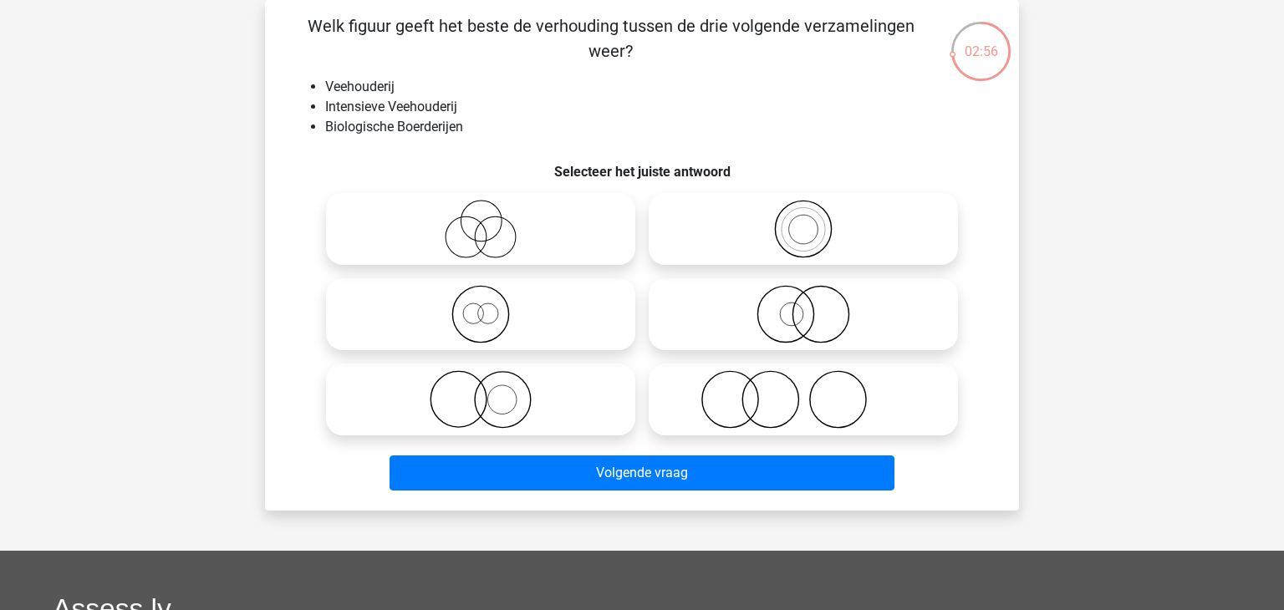
click at [813, 221] on icon at bounding box center [804, 229] width 296 height 59
click at [813, 221] on input "radio" at bounding box center [808, 215] width 11 height 11
radio input "true"
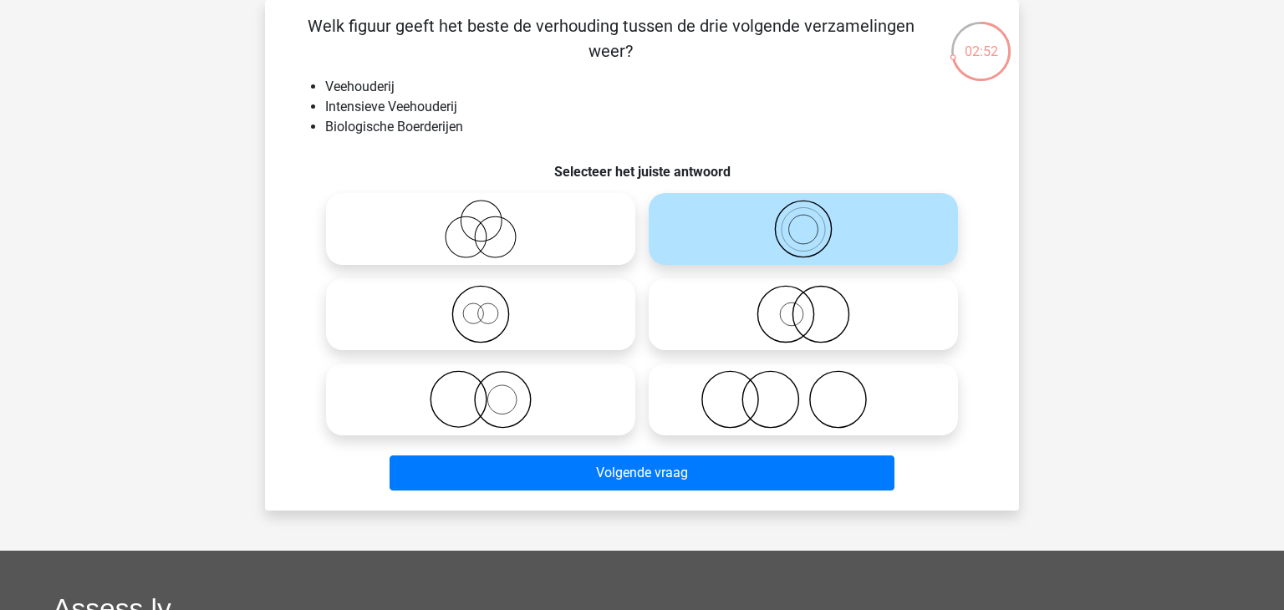
click at [471, 304] on icon at bounding box center [481, 314] width 296 height 59
click at [481, 304] on input "radio" at bounding box center [486, 300] width 11 height 11
radio input "true"
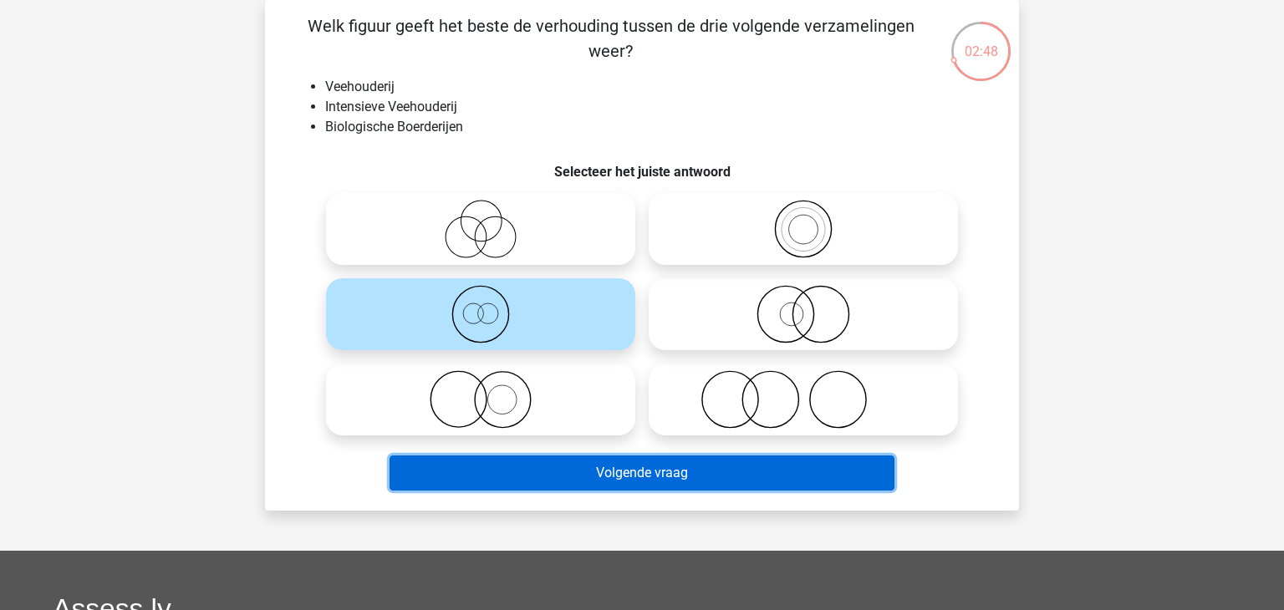
click at [776, 467] on button "Volgende vraag" at bounding box center [643, 473] width 506 height 35
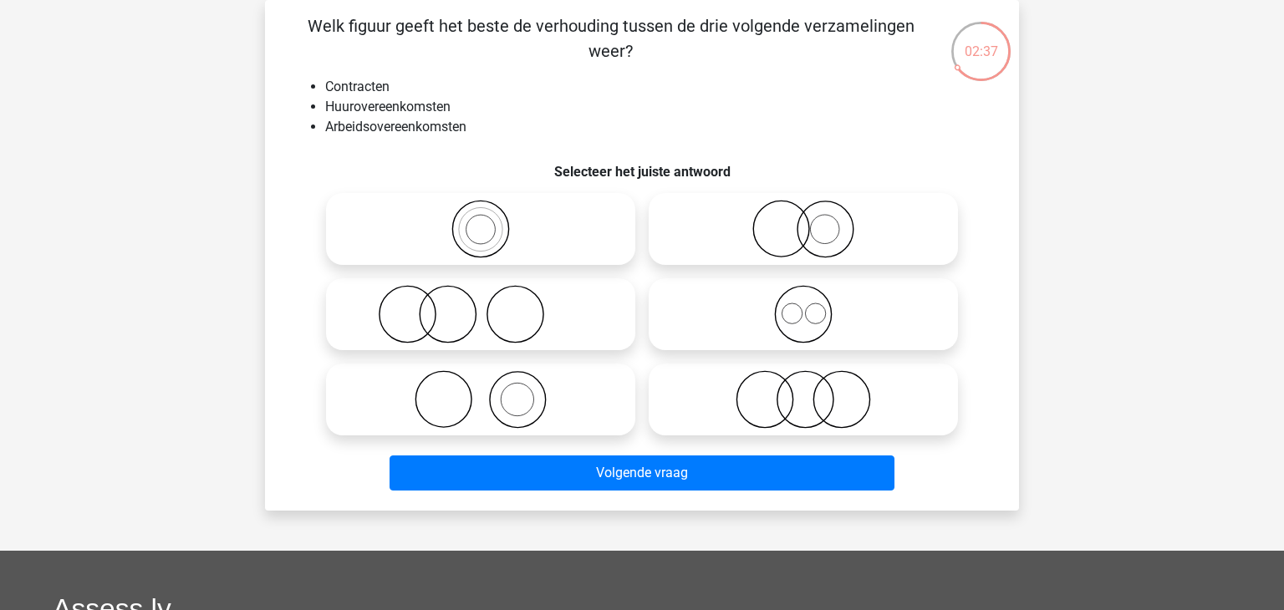
click at [809, 323] on icon at bounding box center [804, 314] width 296 height 59
click at [809, 306] on input "radio" at bounding box center [808, 300] width 11 height 11
radio input "true"
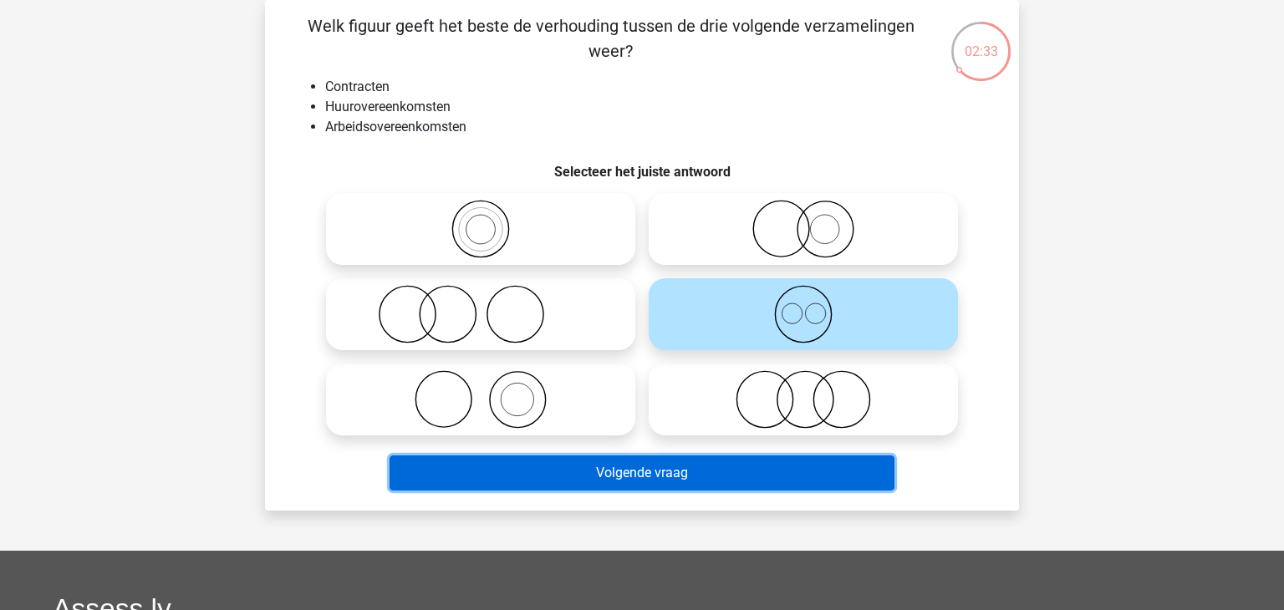
click at [648, 472] on button "Volgende vraag" at bounding box center [643, 473] width 506 height 35
